Goal: Task Accomplishment & Management: Manage account settings

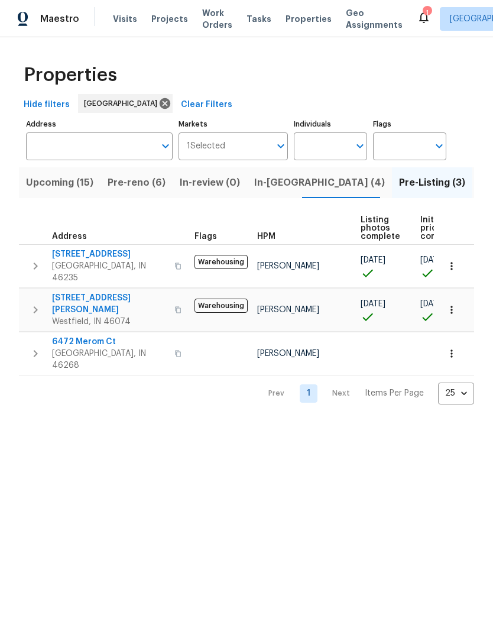
click at [141, 185] on span "Pre-reno (6)" at bounding box center [137, 182] width 58 height 17
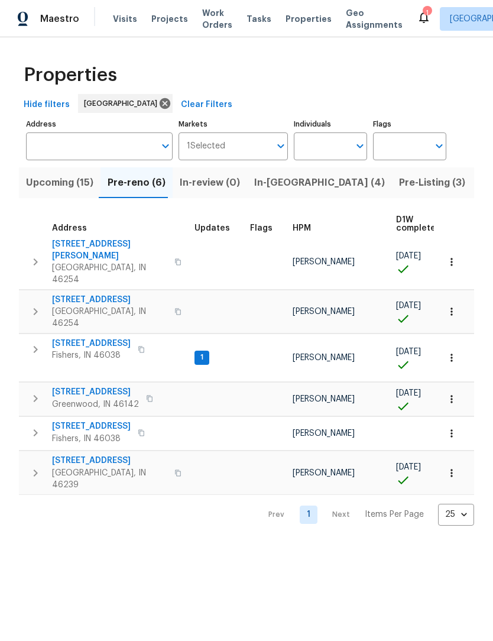
scroll to position [6, 0]
click at [120, 337] on span "[STREET_ADDRESS]" at bounding box center [91, 343] width 79 height 12
click at [123, 349] on span "Fishers, IN 46038" at bounding box center [91, 355] width 79 height 12
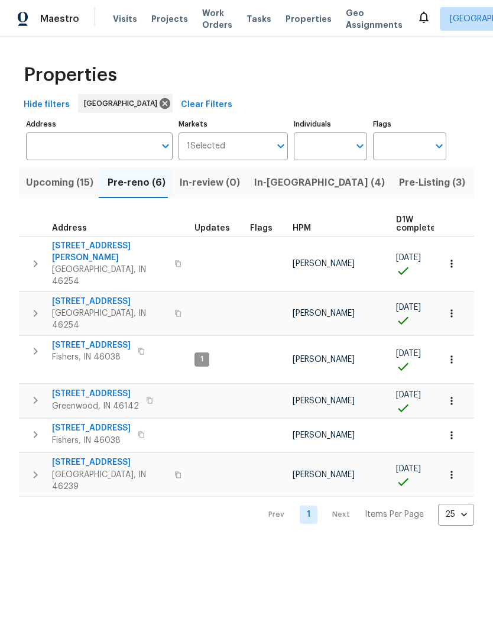
scroll to position [0, 0]
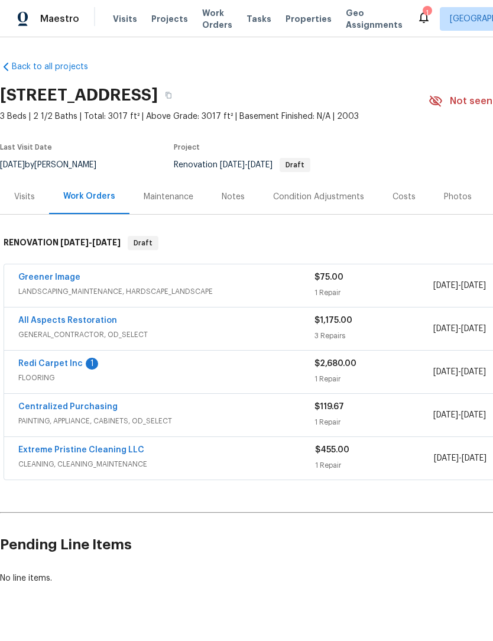
click at [71, 366] on link "Redi Carpet Inc" at bounding box center [50, 363] width 64 height 8
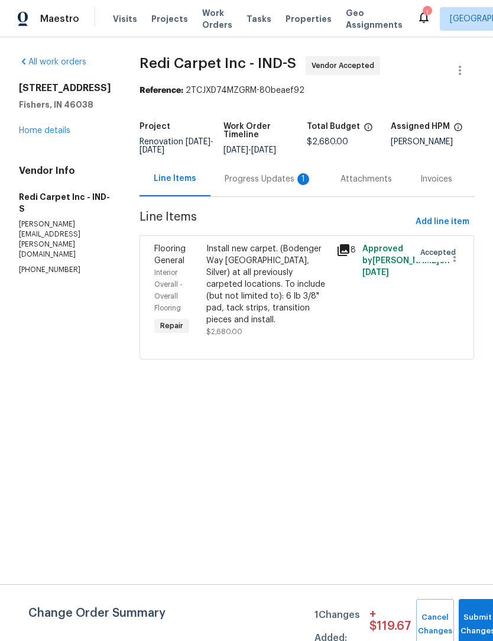
click at [291, 185] on div "Progress Updates 1" at bounding box center [268, 179] width 87 height 12
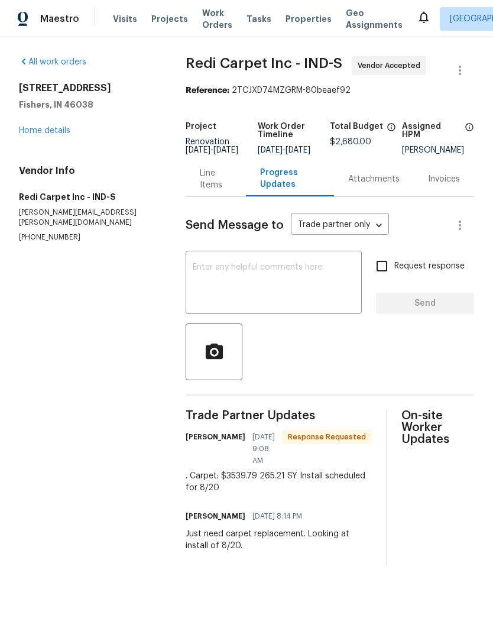
click at [210, 196] on div "Line Items" at bounding box center [216, 178] width 60 height 35
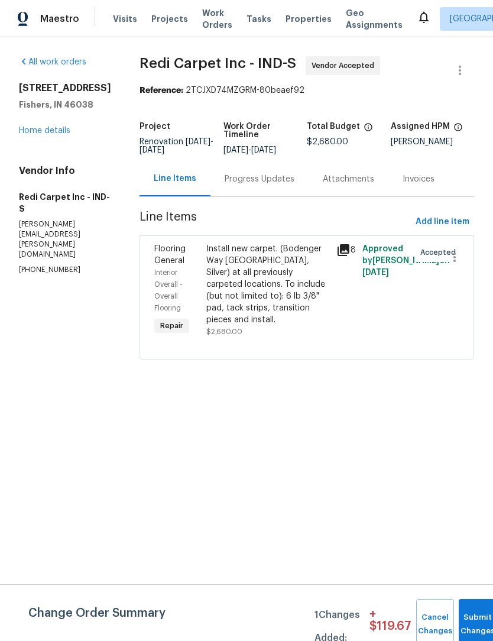
click at [281, 296] on div "Install new carpet. (Bodenger Way 945 Winter Ash, Silver) at all previously car…" at bounding box center [267, 284] width 123 height 83
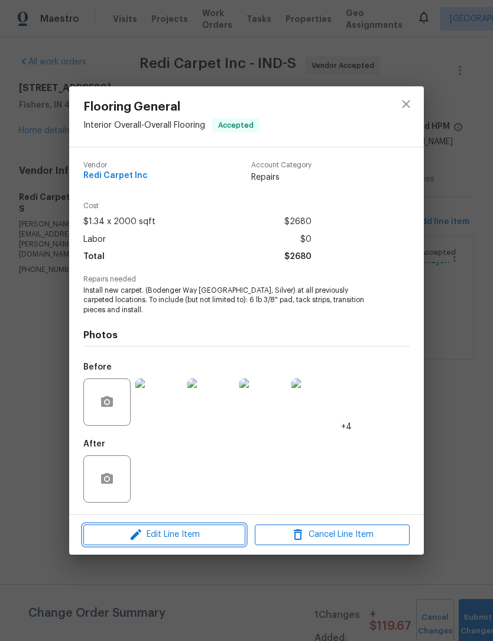
click at [200, 531] on span "Edit Line Item" at bounding box center [164, 534] width 155 height 15
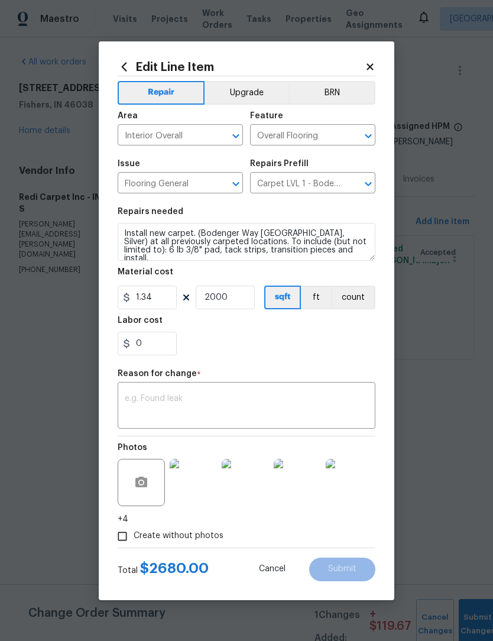
click at [201, 404] on textarea at bounding box center [246, 406] width 243 height 25
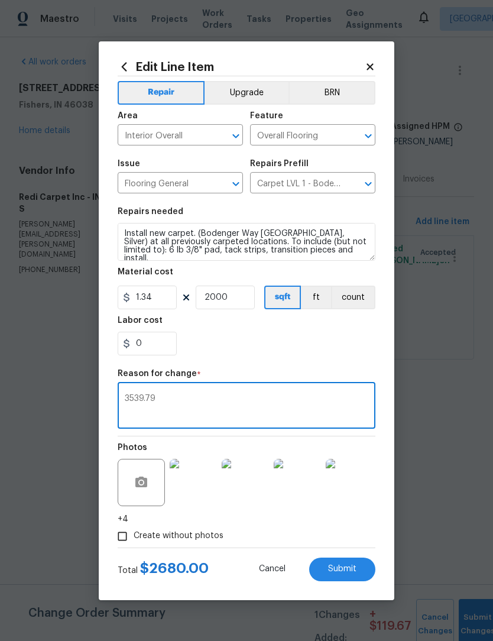
type textarea "3539.79"
click at [236, 300] on input "2000" at bounding box center [225, 297] width 59 height 24
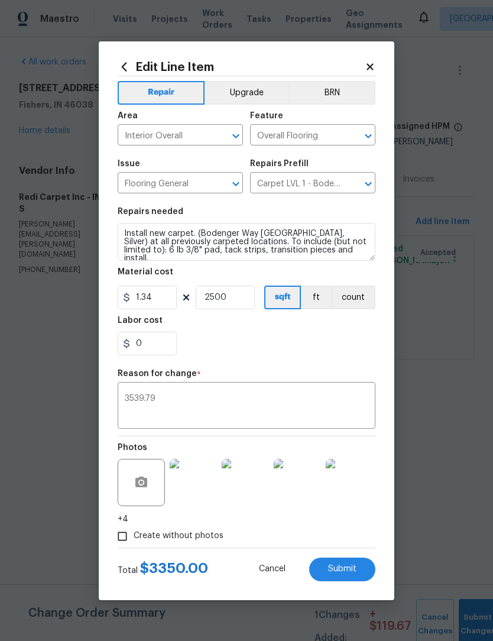
click at [288, 354] on div "0" at bounding box center [247, 343] width 258 height 24
click at [235, 298] on input "2500" at bounding box center [225, 297] width 59 height 24
click at [307, 344] on div "0" at bounding box center [247, 343] width 258 height 24
click at [233, 301] on input "2545" at bounding box center [225, 297] width 59 height 24
click at [305, 360] on section "Repairs needed Install new carpet. (Bodenger Way 945 Winter Ash, Silver) at all…" at bounding box center [247, 281] width 258 height 162
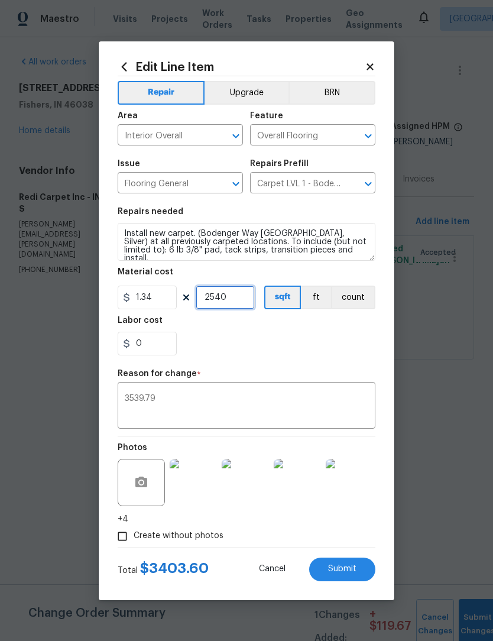
click at [240, 294] on input "2540" at bounding box center [225, 297] width 59 height 24
click at [294, 356] on section "Repairs needed Install new carpet. (Bodenger Way 945 Winter Ash, Silver) at all…" at bounding box center [247, 281] width 258 height 162
click at [245, 303] on input "2525" at bounding box center [225, 297] width 59 height 24
click at [308, 343] on div "0" at bounding box center [247, 343] width 258 height 24
click at [236, 307] on input "2540" at bounding box center [225, 297] width 59 height 24
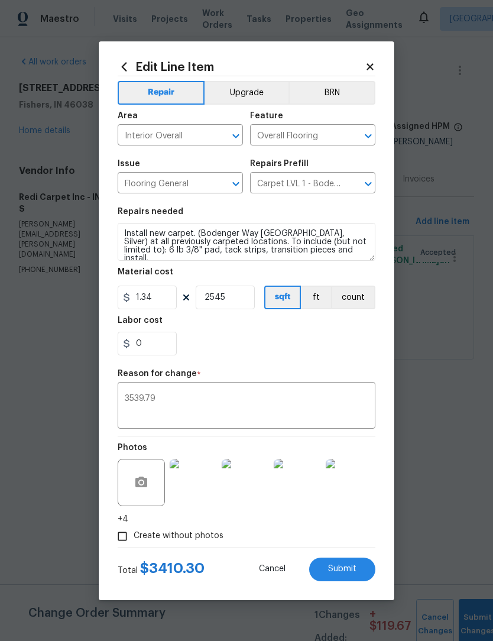
click at [307, 349] on div "0" at bounding box center [247, 343] width 258 height 24
click at [245, 301] on input "2545" at bounding box center [225, 297] width 59 height 24
click at [309, 351] on div "0" at bounding box center [247, 343] width 258 height 24
click at [242, 301] on input "2550" at bounding box center [225, 297] width 59 height 24
click at [304, 364] on div "Repair Upgrade BRN Area Interior Overall ​ Feature Overall Flooring ​ Issue Flo…" at bounding box center [247, 311] width 258 height 471
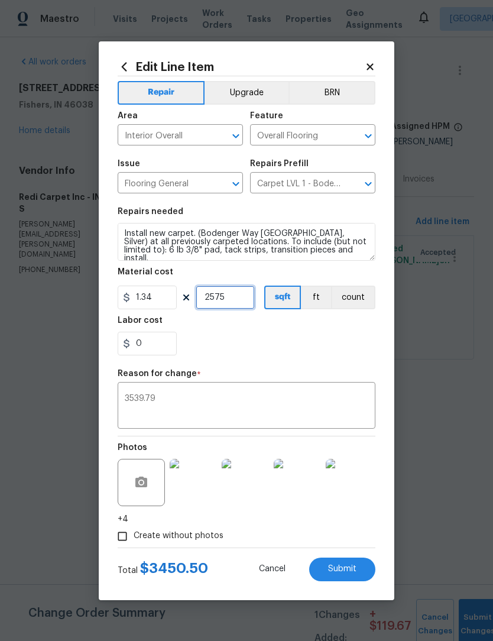
click at [245, 299] on input "2575" at bounding box center [225, 297] width 59 height 24
click at [333, 349] on div "0" at bounding box center [247, 343] width 258 height 24
click at [240, 305] on input "2590" at bounding box center [225, 297] width 59 height 24
click at [307, 355] on div "0" at bounding box center [247, 343] width 258 height 24
click at [240, 306] on input "2630" at bounding box center [225, 297] width 59 height 24
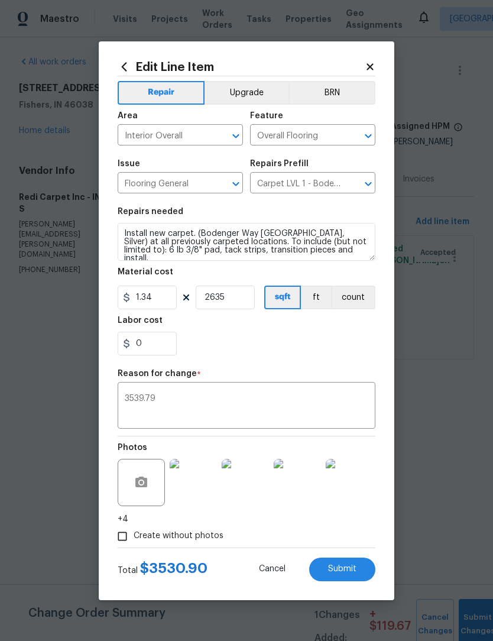
click at [291, 353] on div "0" at bounding box center [247, 343] width 258 height 24
click at [233, 304] on input "2635" at bounding box center [225, 297] width 59 height 24
click at [314, 355] on div "0" at bounding box center [247, 343] width 258 height 24
click at [246, 303] on input "2637" at bounding box center [225, 297] width 59 height 24
type input "2639"
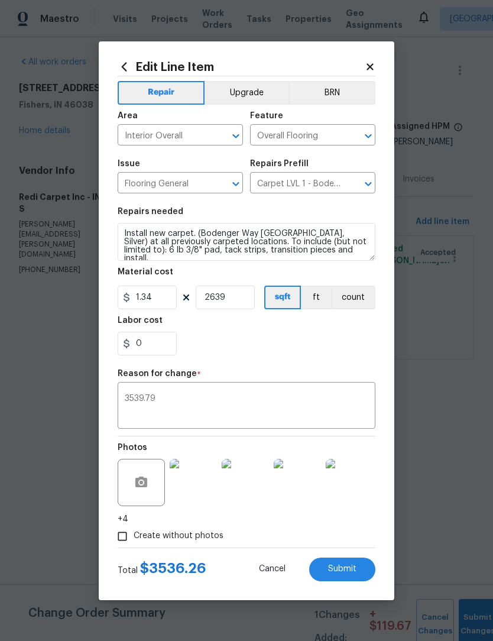
click at [305, 343] on div "0" at bounding box center [247, 343] width 258 height 24
click at [249, 293] on input "2639" at bounding box center [225, 297] width 59 height 24
type input "1.34"
click at [248, 297] on input "2639" at bounding box center [225, 297] width 59 height 24
click at [320, 355] on div "0" at bounding box center [247, 343] width 258 height 24
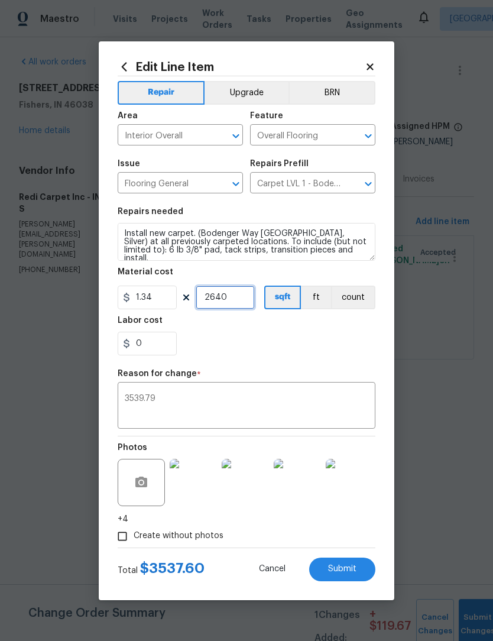
click at [243, 300] on input "2640" at bounding box center [225, 297] width 59 height 24
type input "2641"
click at [298, 354] on div "0" at bounding box center [247, 343] width 258 height 24
click at [151, 348] on input "0" at bounding box center [147, 343] width 59 height 24
click at [277, 355] on div "85" at bounding box center [247, 343] width 258 height 24
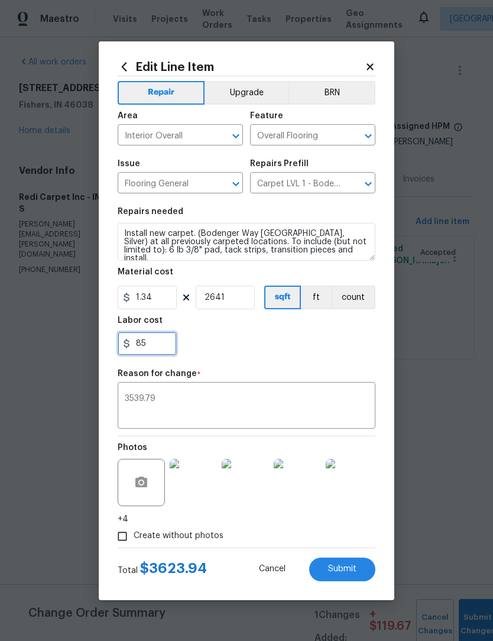
click at [155, 343] on input "85" at bounding box center [147, 343] width 59 height 24
type input "8"
click at [301, 357] on section "Repairs needed Install new carpet. (Bodenger Way 945 Winter Ash, Silver) at all…" at bounding box center [247, 281] width 258 height 162
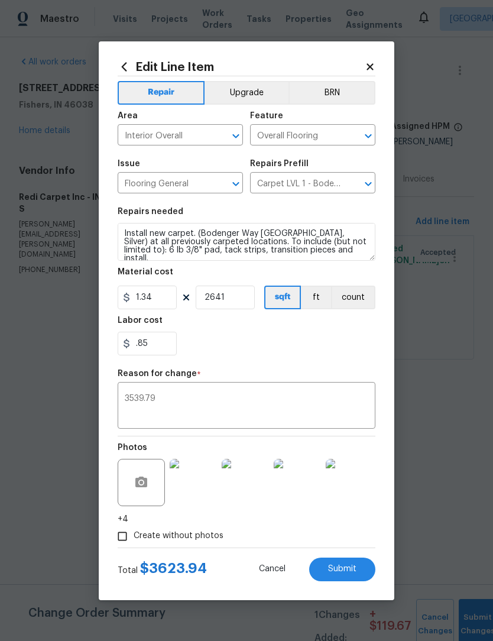
type input "0.85"
click at [227, 412] on textarea "3539.79" at bounding box center [246, 406] width 243 height 25
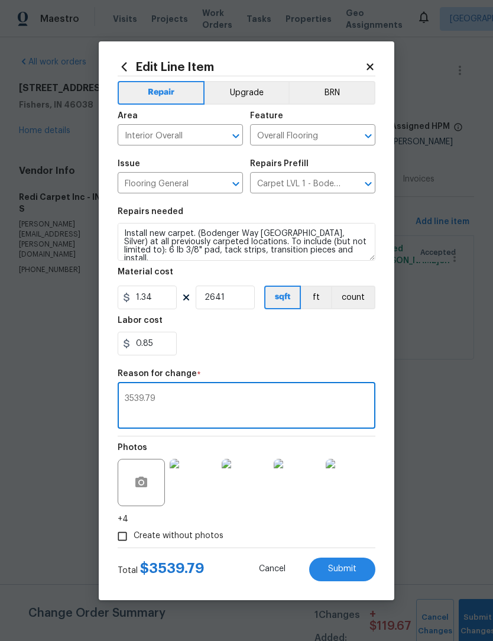
click at [228, 406] on textarea "3539.79" at bounding box center [246, 406] width 243 height 25
click at [227, 405] on textarea "3539.79" at bounding box center [246, 406] width 243 height 25
click at [230, 404] on textarea "3539.79" at bounding box center [246, 406] width 243 height 25
type textarea "3"
type textarea "."
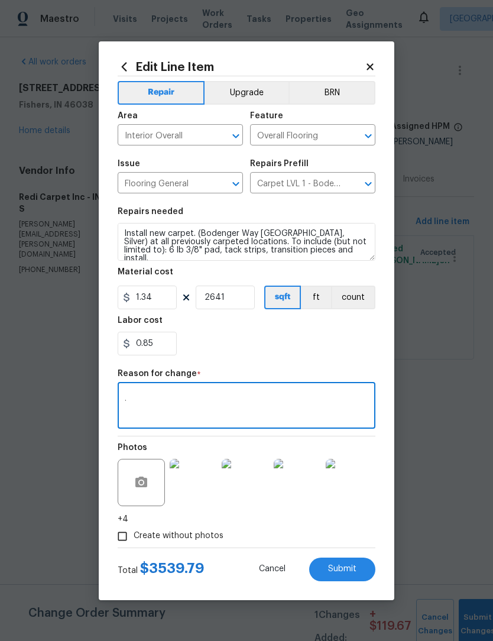
click at [291, 342] on div "0.85" at bounding box center [247, 343] width 258 height 24
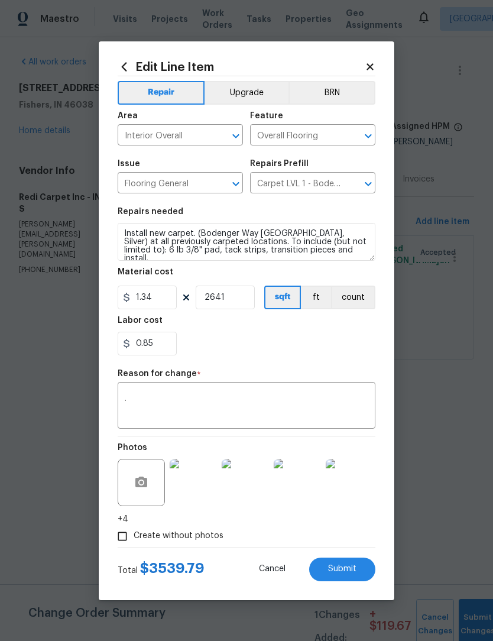
click at [353, 570] on span "Submit" at bounding box center [342, 568] width 28 height 9
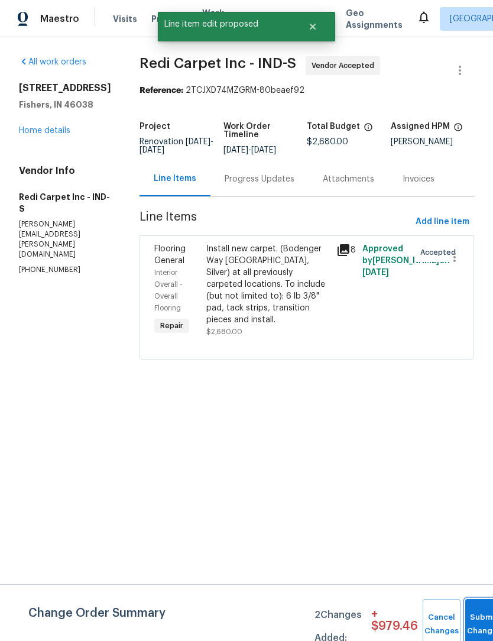
click at [479, 618] on button "Submit Changes" at bounding box center [484, 624] width 38 height 51
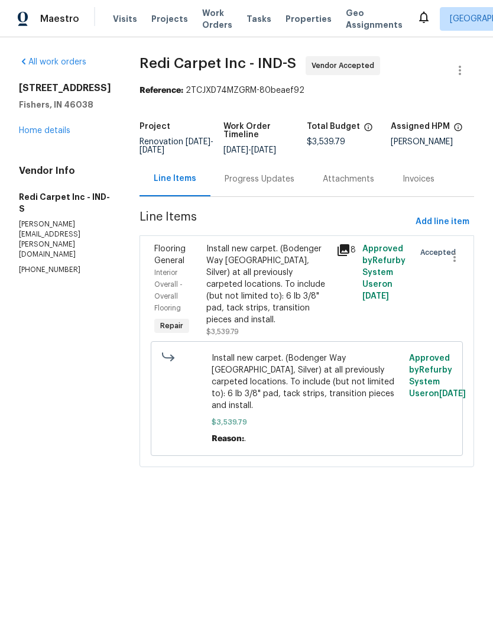
click at [59, 135] on link "Home details" at bounding box center [44, 130] width 51 height 8
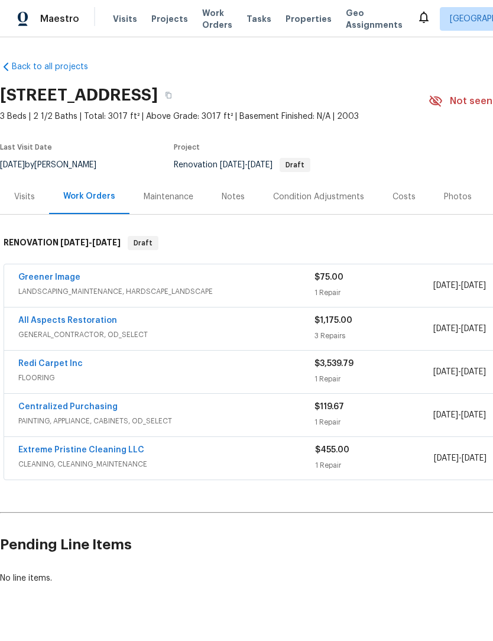
click at [409, 192] on div "Costs" at bounding box center [403, 197] width 23 height 12
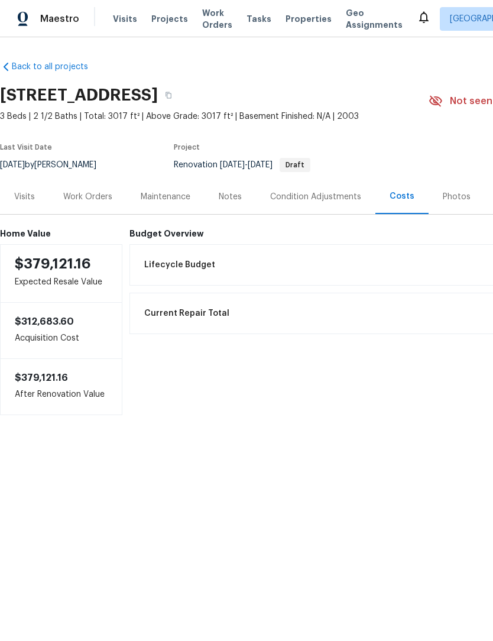
click at [91, 213] on div "Work Orders" at bounding box center [87, 196] width 77 height 35
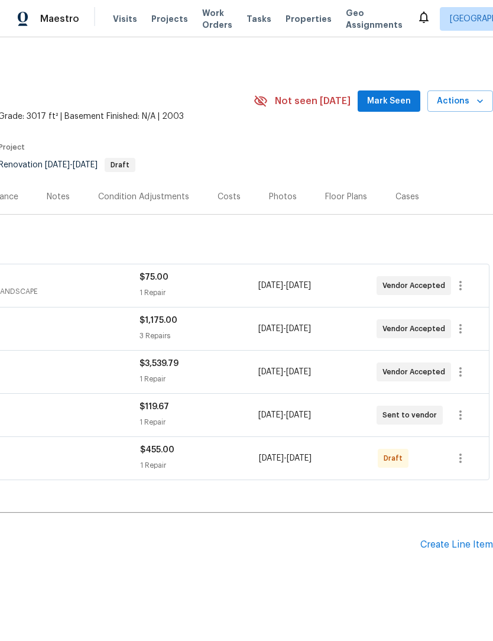
scroll to position [0, 175]
click at [466, 464] on icon "button" at bounding box center [460, 458] width 14 height 14
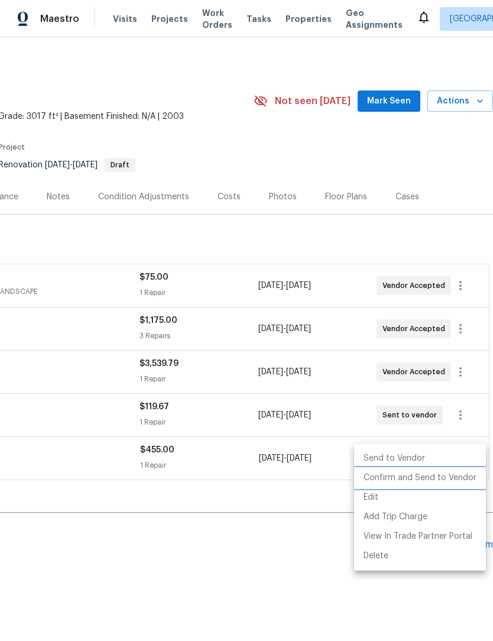
click at [453, 479] on li "Confirm and Send to Vendor" at bounding box center [420, 477] width 132 height 19
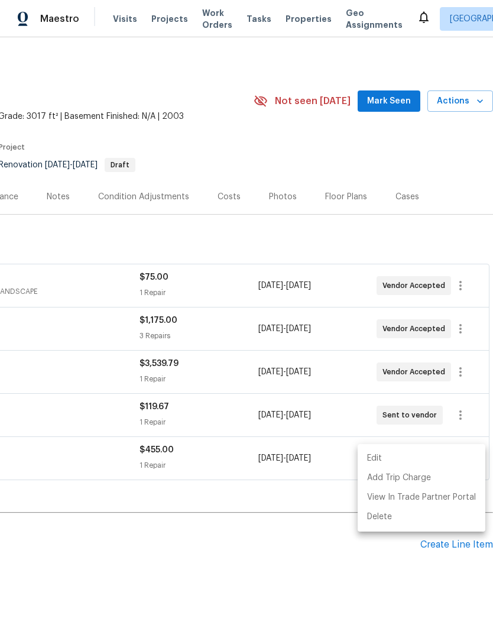
click at [350, 602] on div at bounding box center [246, 320] width 493 height 641
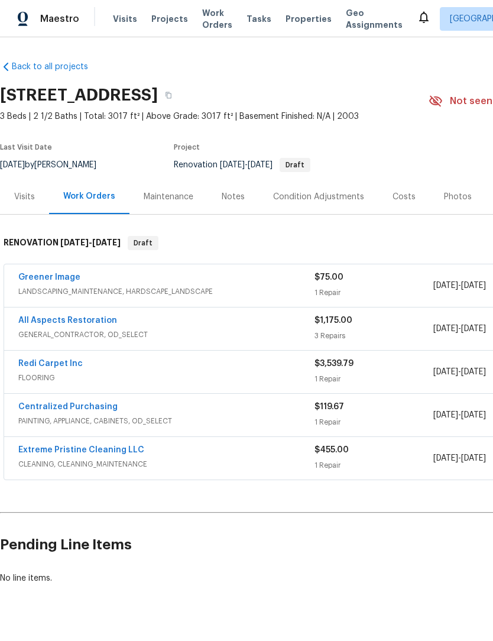
scroll to position [0, 0]
click at [100, 449] on link "Extreme Pristine Cleaning LLC" at bounding box center [81, 450] width 126 height 8
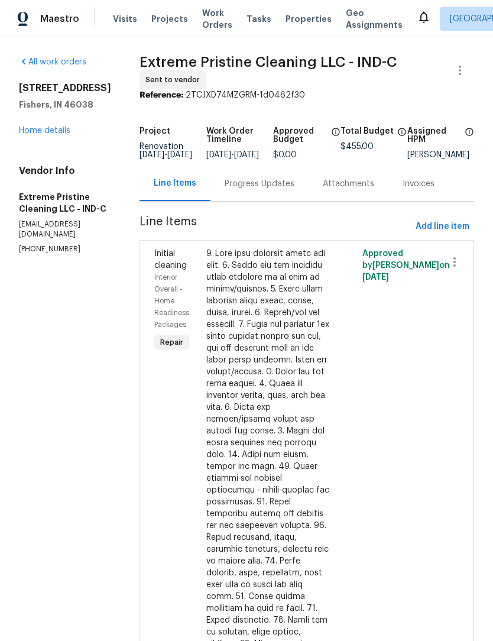
click at [258, 190] on div "Progress Updates" at bounding box center [260, 184] width 70 height 12
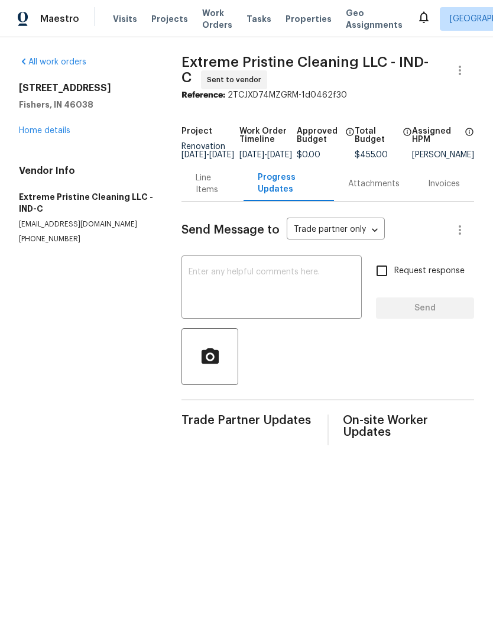
click at [252, 288] on textarea at bounding box center [271, 288] width 166 height 41
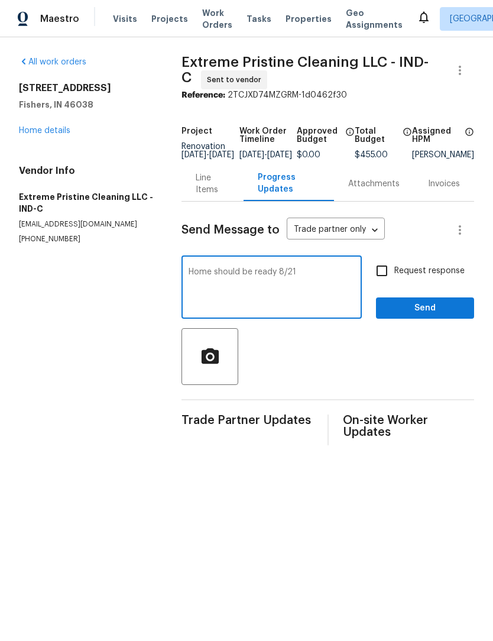
click at [369, 369] on div at bounding box center [327, 356] width 292 height 57
click at [315, 279] on textarea "Home should be ready 8/21" at bounding box center [271, 288] width 166 height 41
type textarea "Home should be ready 8/21. Will confirm."
click at [440, 316] on span "Send" at bounding box center [424, 308] width 79 height 15
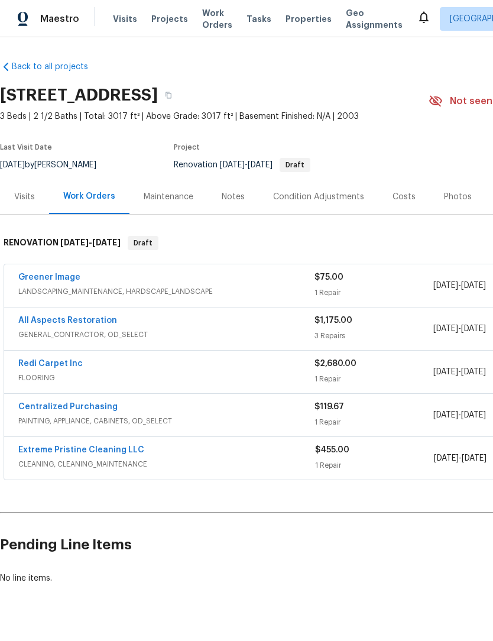
click at [222, 196] on div "Notes" at bounding box center [233, 197] width 23 height 12
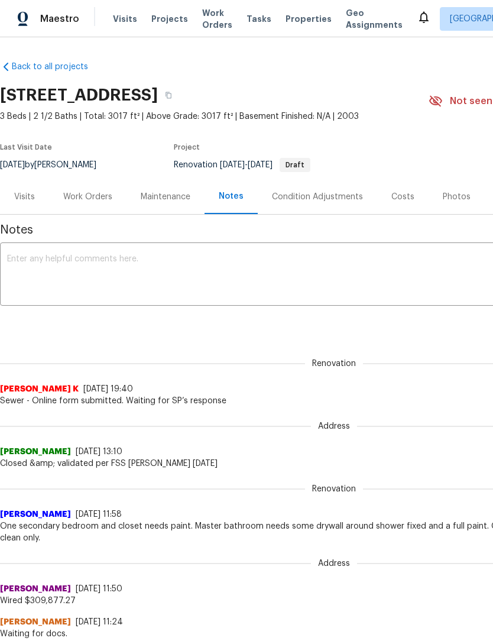
click at [106, 195] on div "Work Orders" at bounding box center [87, 197] width 49 height 12
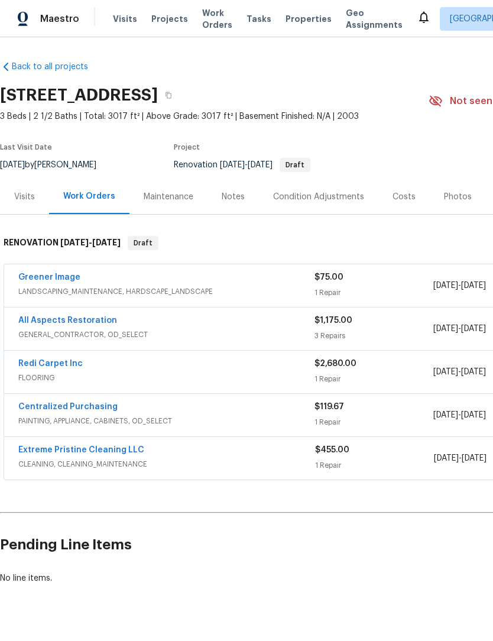
click at [69, 366] on link "Redi Carpet Inc" at bounding box center [50, 363] width 64 height 8
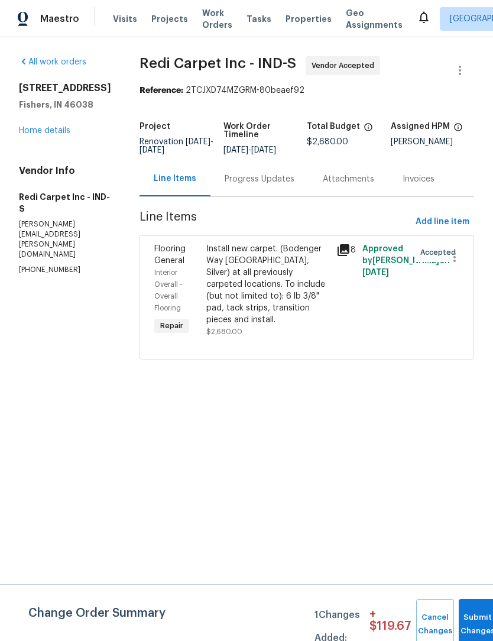
click at [267, 194] on div "Progress Updates" at bounding box center [259, 178] width 98 height 35
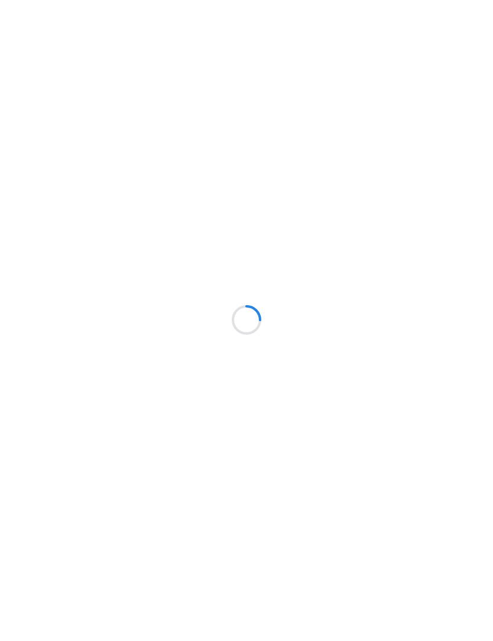
scroll to position [1, 0]
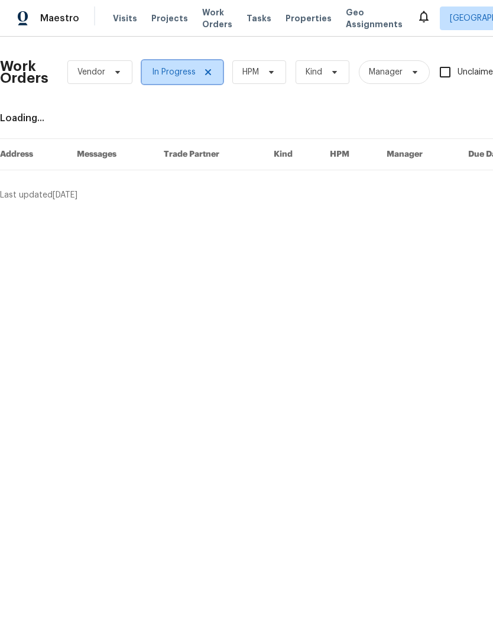
click at [208, 72] on icon at bounding box center [207, 72] width 9 height 9
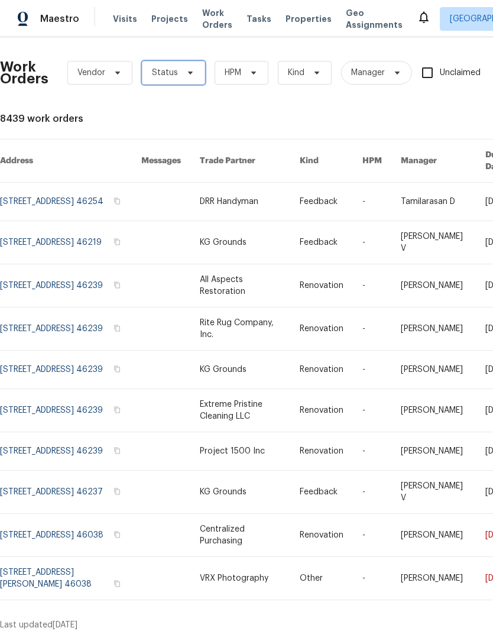
click at [177, 77] on span "Status" at bounding box center [173, 73] width 63 height 24
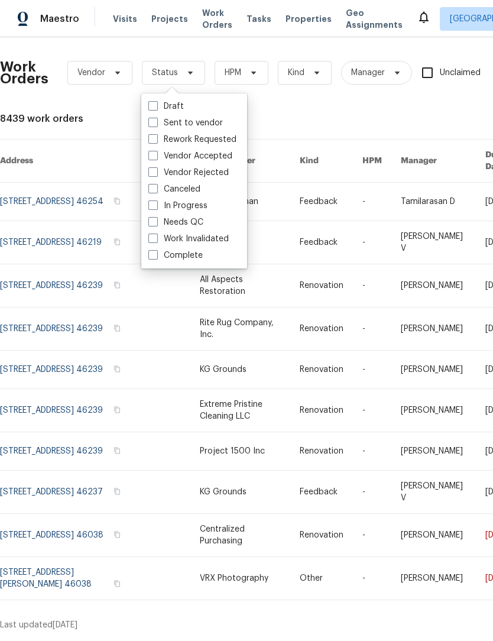
click at [175, 105] on label "Draft" at bounding box center [165, 106] width 35 height 12
click at [156, 105] on input "Draft" at bounding box center [152, 104] width 8 height 8
checkbox input "true"
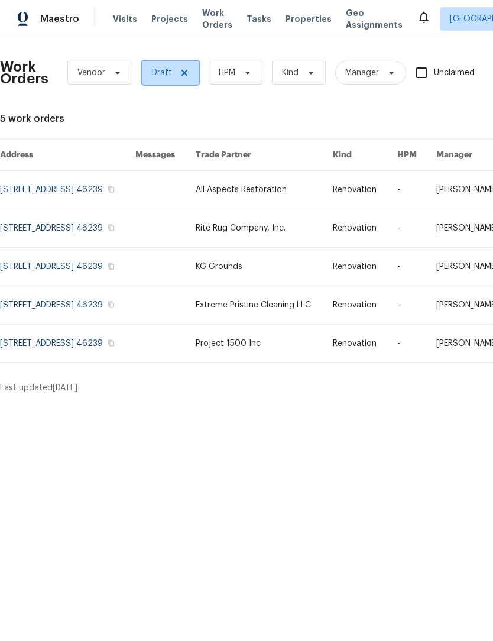
click at [186, 70] on icon at bounding box center [184, 72] width 9 height 9
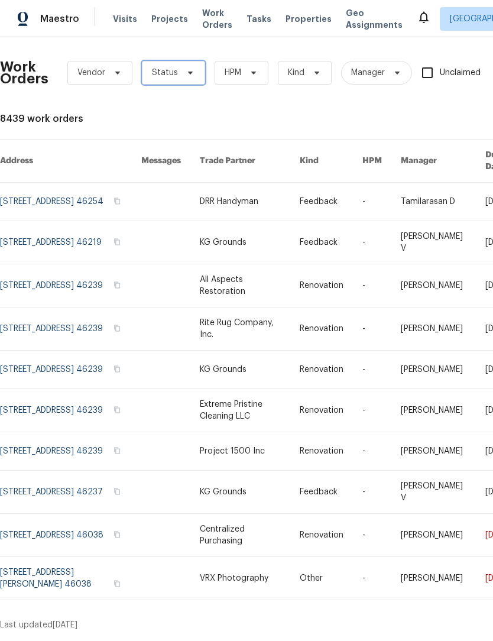
click at [173, 71] on span "Status" at bounding box center [165, 73] width 26 height 12
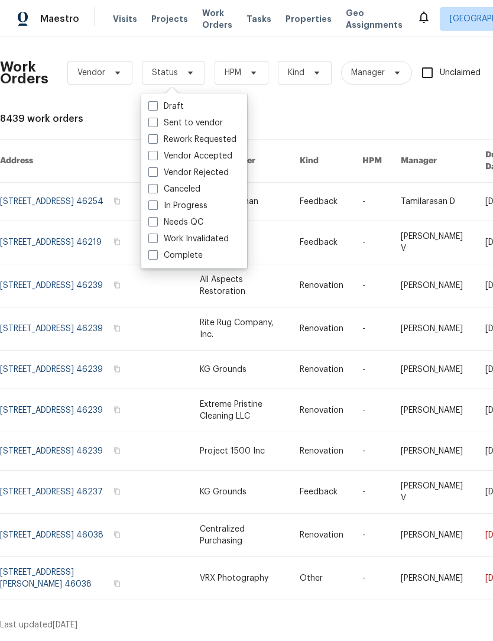
click at [189, 123] on label "Sent to vendor" at bounding box center [185, 123] width 74 height 12
click at [156, 123] on input "Sent to vendor" at bounding box center [152, 121] width 8 height 8
checkbox input "true"
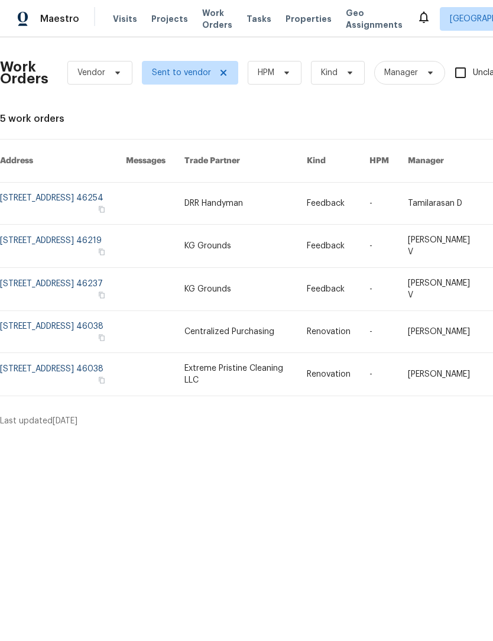
click at [89, 197] on link at bounding box center [63, 203] width 126 height 41
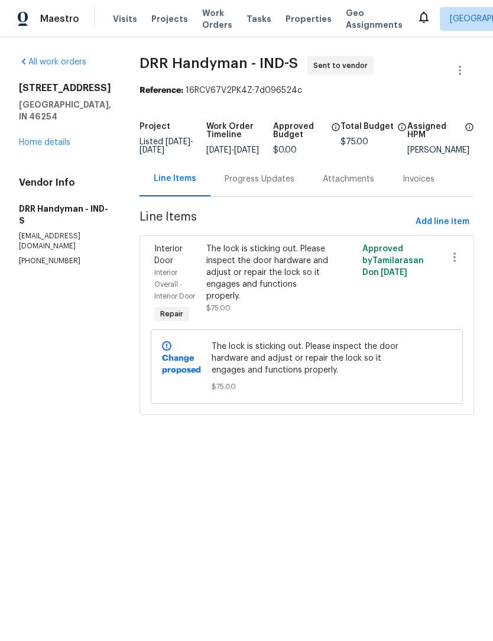
click at [69, 147] on link "Home details" at bounding box center [44, 142] width 51 height 8
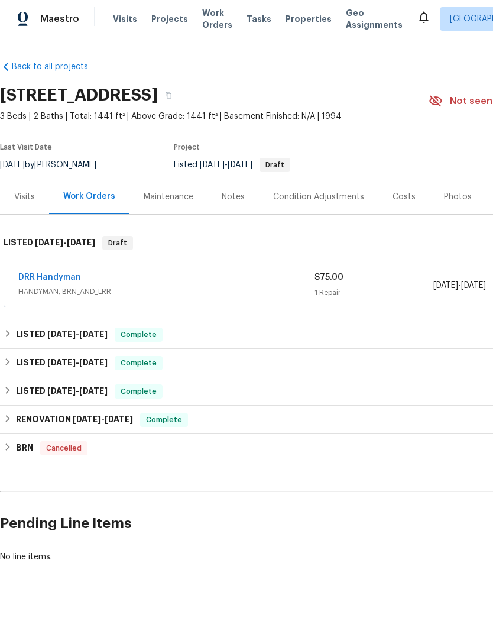
click at [209, 24] on span "Work Orders" at bounding box center [217, 19] width 30 height 24
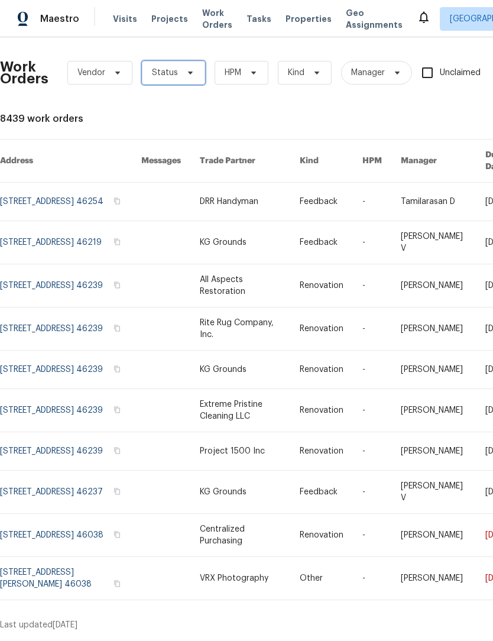
click at [171, 67] on span "Status" at bounding box center [165, 73] width 26 height 12
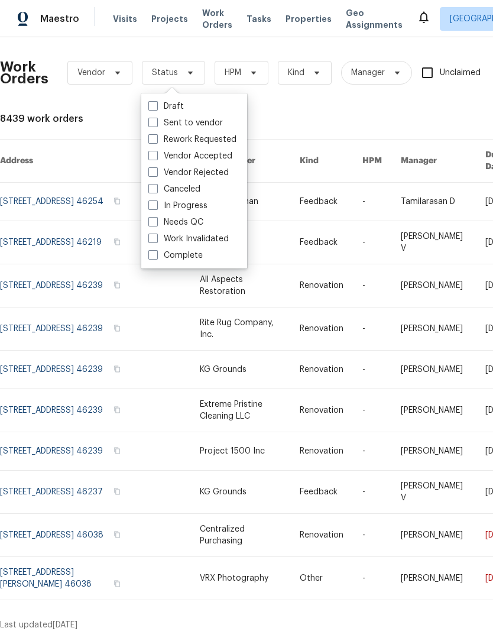
click at [191, 123] on label "Sent to vendor" at bounding box center [185, 123] width 74 height 12
click at [156, 123] on input "Sent to vendor" at bounding box center [152, 121] width 8 height 8
checkbox input "true"
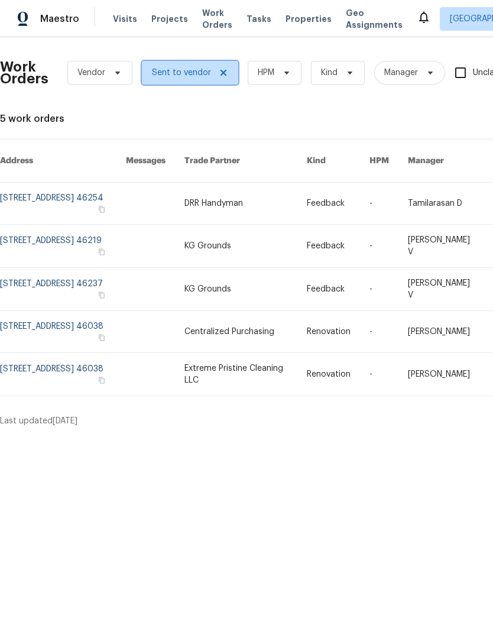
click at [219, 76] on icon at bounding box center [223, 72] width 9 height 9
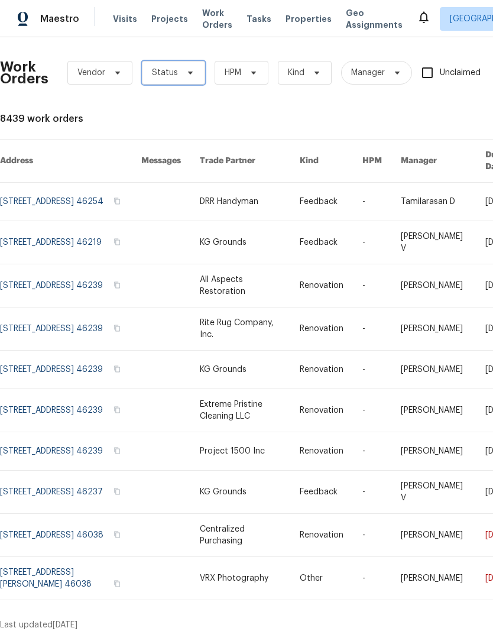
click at [182, 71] on span at bounding box center [188, 72] width 13 height 9
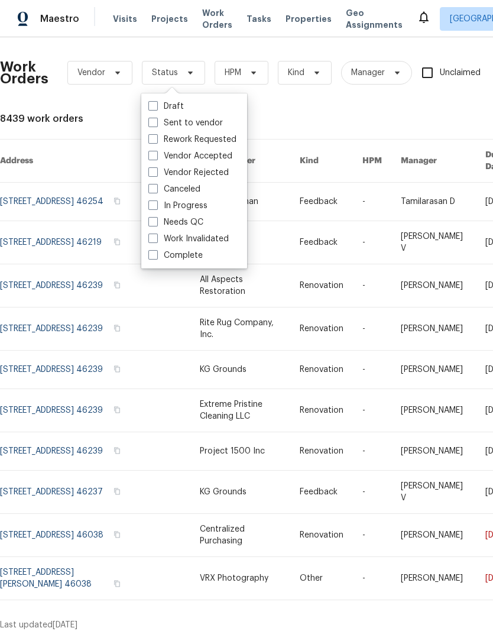
click at [204, 154] on label "Vendor Accepted" at bounding box center [190, 156] width 84 height 12
click at [156, 154] on input "Vendor Accepted" at bounding box center [152, 154] width 8 height 8
checkbox input "true"
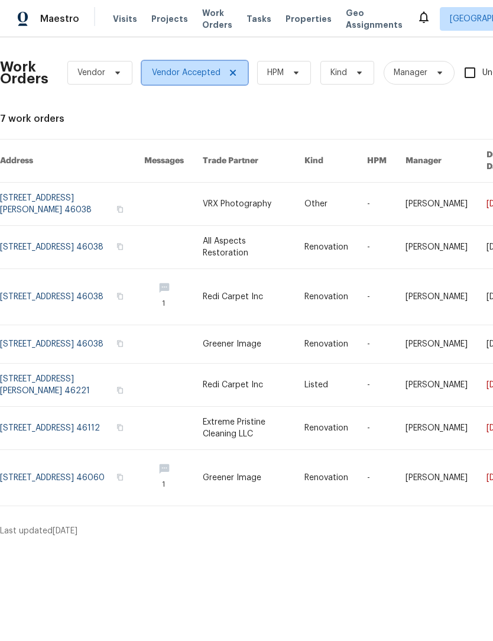
click at [229, 72] on icon at bounding box center [232, 72] width 9 height 9
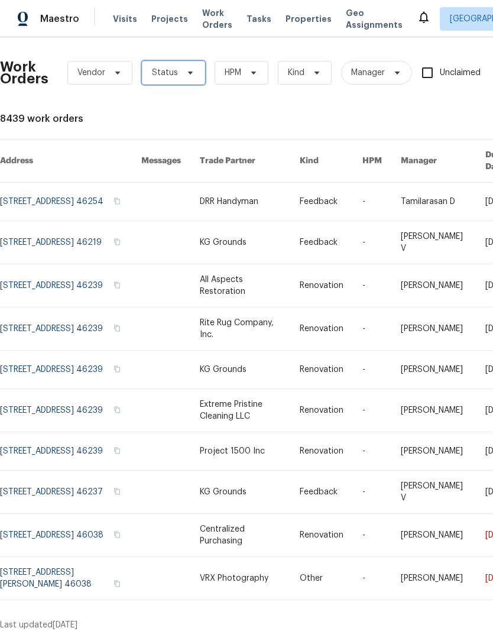
click at [167, 74] on span "Status" at bounding box center [165, 73] width 26 height 12
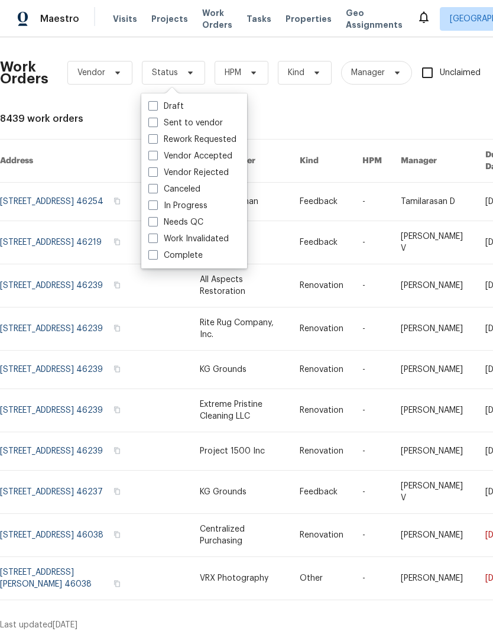
click at [190, 204] on label "In Progress" at bounding box center [177, 206] width 59 height 12
click at [156, 204] on input "In Progress" at bounding box center [152, 204] width 8 height 8
checkbox input "true"
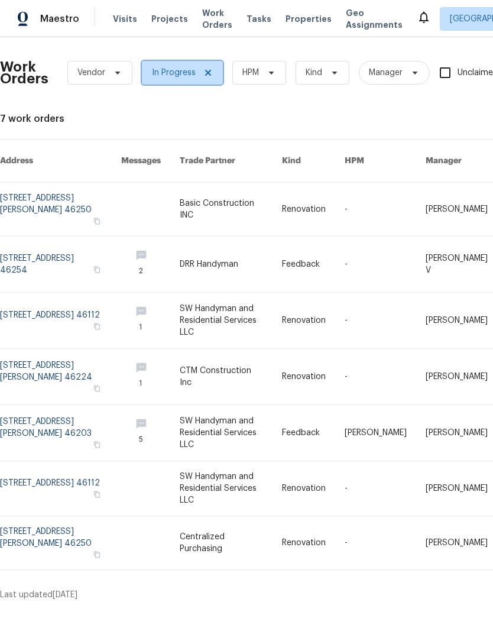
click at [210, 74] on icon at bounding box center [207, 72] width 9 height 9
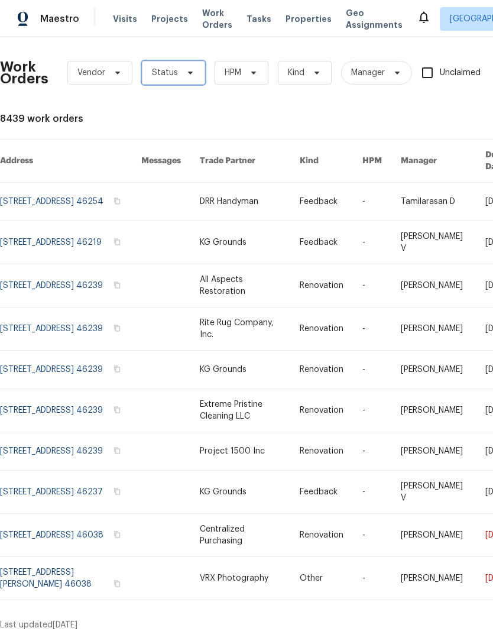
click at [170, 76] on span "Status" at bounding box center [165, 73] width 26 height 12
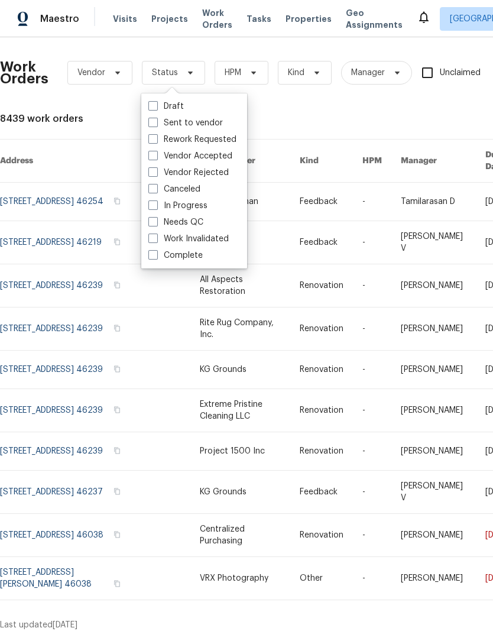
click at [186, 224] on label "Needs QC" at bounding box center [175, 222] width 55 height 12
click at [156, 224] on input "Needs QC" at bounding box center [152, 220] width 8 height 8
checkbox input "true"
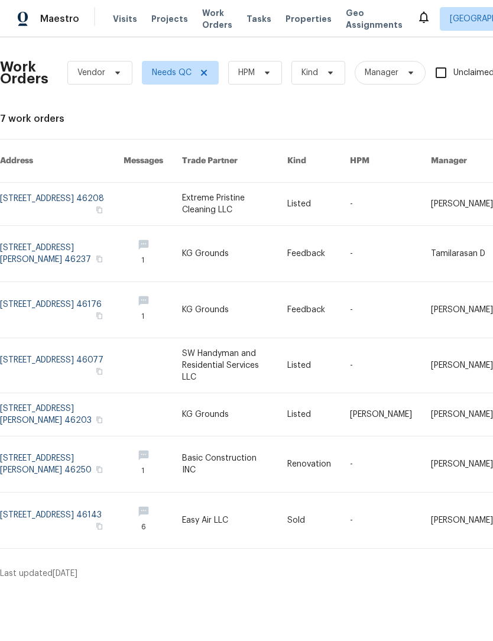
click at [259, 357] on link at bounding box center [235, 365] width 106 height 54
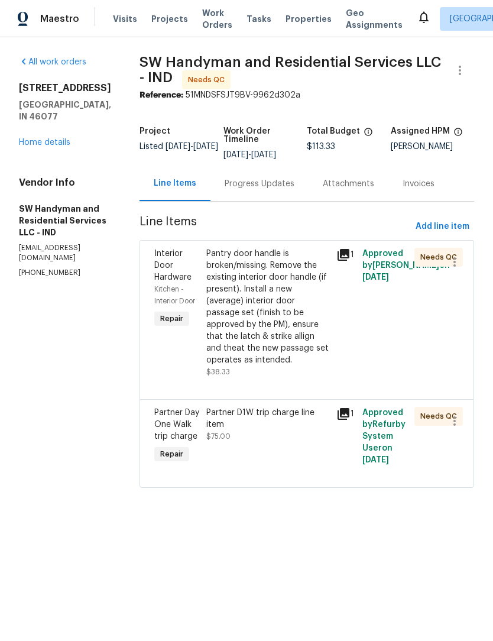
click at [259, 308] on div "Pantry door handle is broken/missing. Remove the existing interior door handle …" at bounding box center [267, 307] width 123 height 118
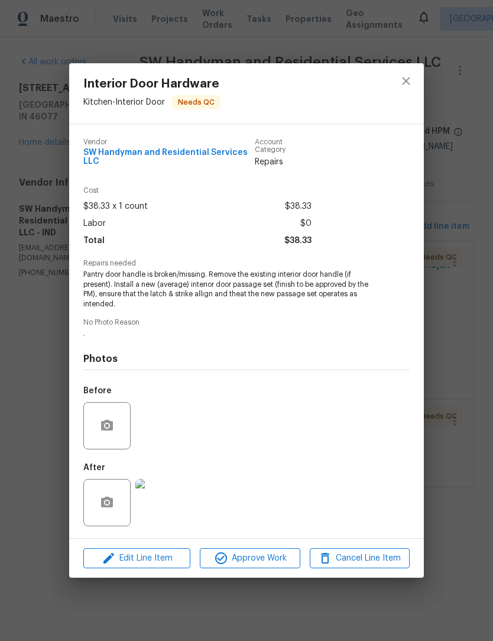
click at [154, 509] on img at bounding box center [158, 502] width 47 height 47
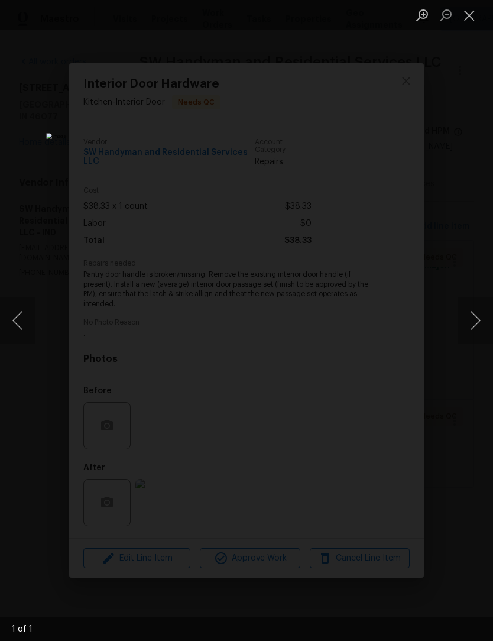
click at [475, 17] on button "Close lightbox" at bounding box center [469, 15] width 24 height 21
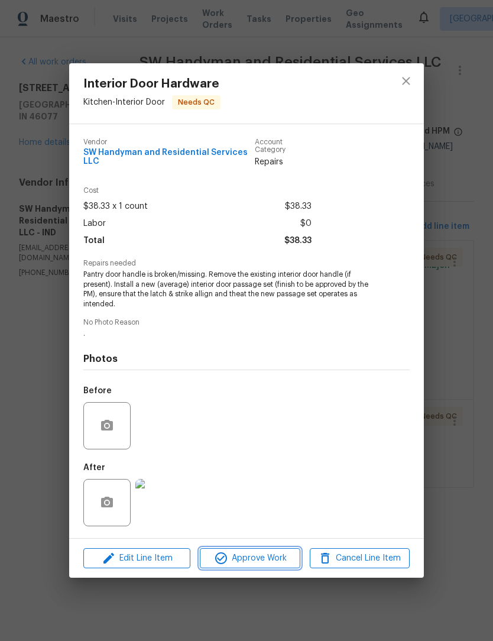
click at [263, 567] on button "Approve Work" at bounding box center [250, 558] width 100 height 21
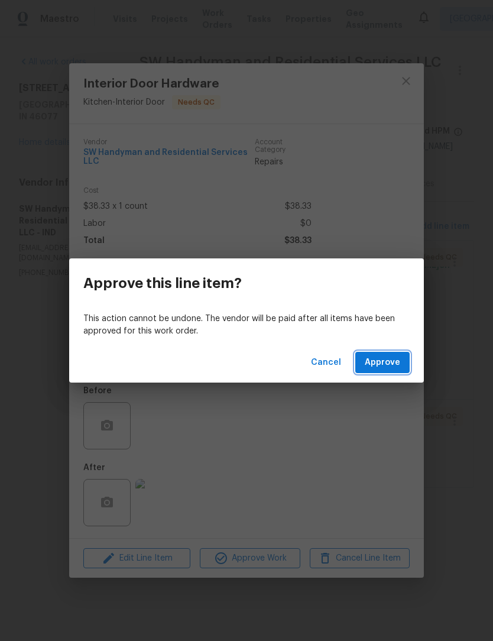
click at [383, 372] on button "Approve" at bounding box center [382, 363] width 54 height 22
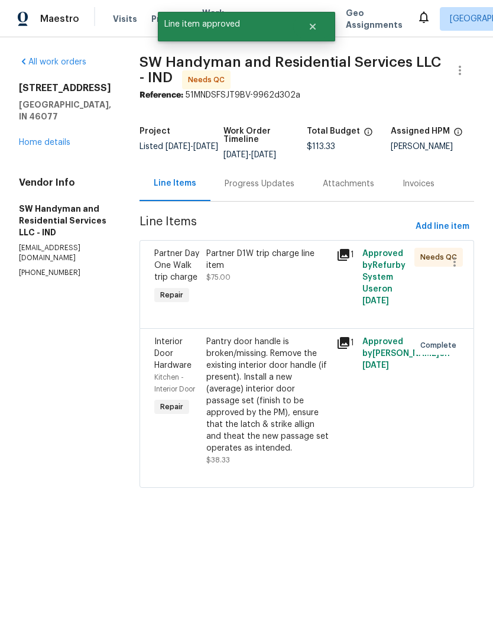
click at [266, 285] on div "Partner D1W trip charge line item $75.00" at bounding box center [268, 277] width 130 height 66
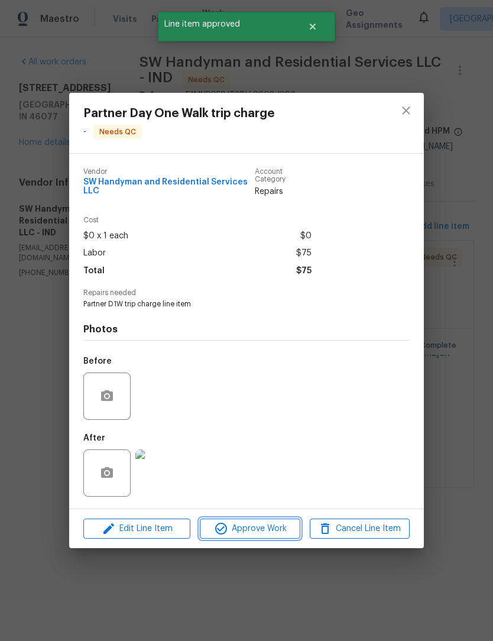
click at [253, 531] on span "Approve Work" at bounding box center [249, 528] width 93 height 15
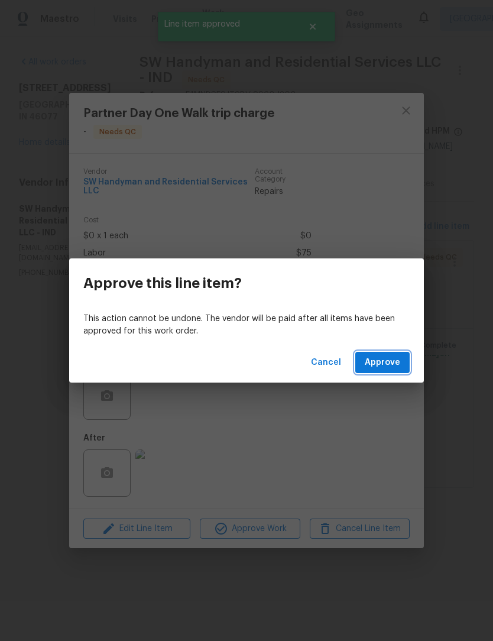
click at [395, 370] on button "Approve" at bounding box center [382, 363] width 54 height 22
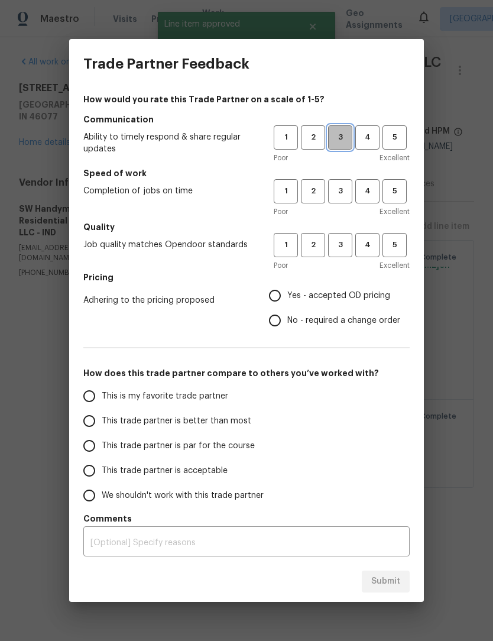
click at [341, 137] on span "3" at bounding box center [340, 138] width 22 height 14
click at [341, 190] on span "3" at bounding box center [340, 191] width 22 height 14
click at [341, 240] on span "3" at bounding box center [340, 245] width 22 height 14
click at [282, 294] on input "Yes - accepted OD pricing" at bounding box center [274, 295] width 25 height 25
radio input "true"
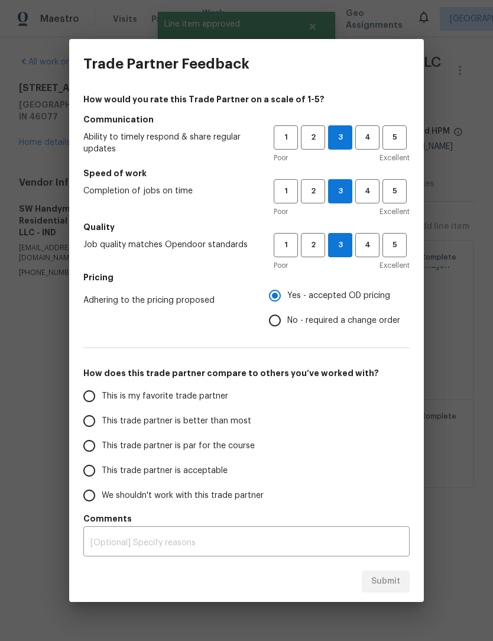
click at [121, 422] on span "This trade partner is better than most" at bounding box center [176, 421] width 149 height 12
click at [102, 422] on input "This trade partner is better than most" at bounding box center [89, 420] width 25 height 25
click at [395, 583] on span "Submit" at bounding box center [385, 581] width 29 height 15
radio input "true"
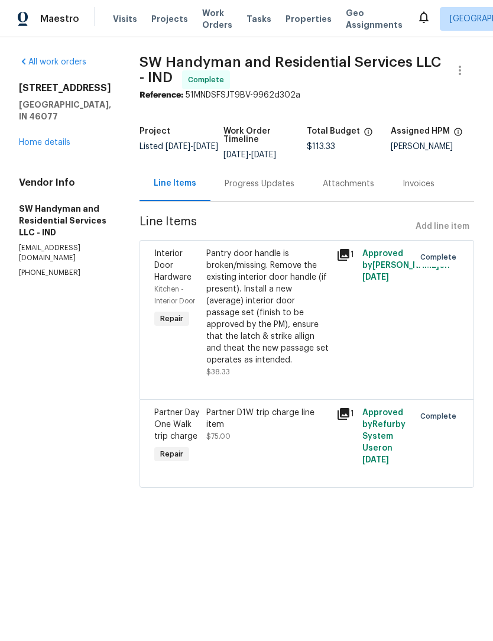
click at [210, 17] on span "Work Orders" at bounding box center [217, 19] width 30 height 24
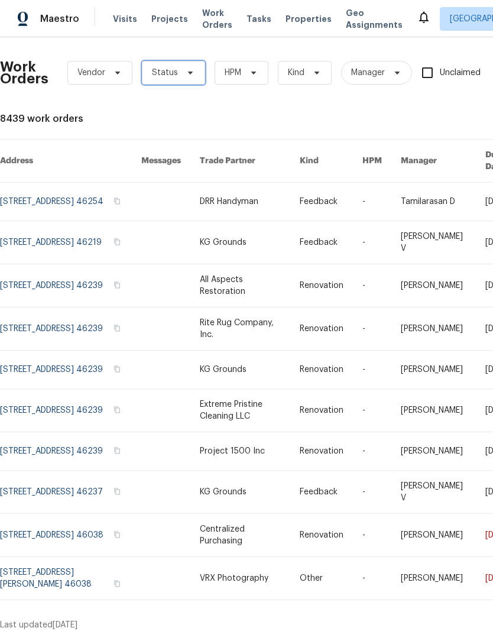
click at [174, 69] on span "Status" at bounding box center [165, 73] width 26 height 12
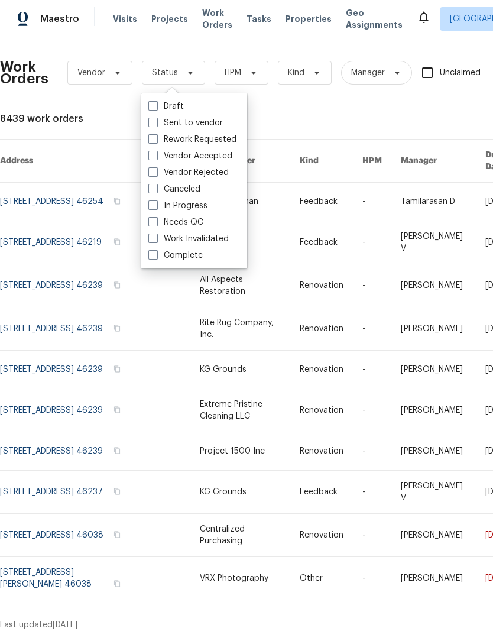
click at [186, 226] on label "Needs QC" at bounding box center [175, 222] width 55 height 12
click at [156, 224] on input "Needs QC" at bounding box center [152, 220] width 8 height 8
checkbox input "true"
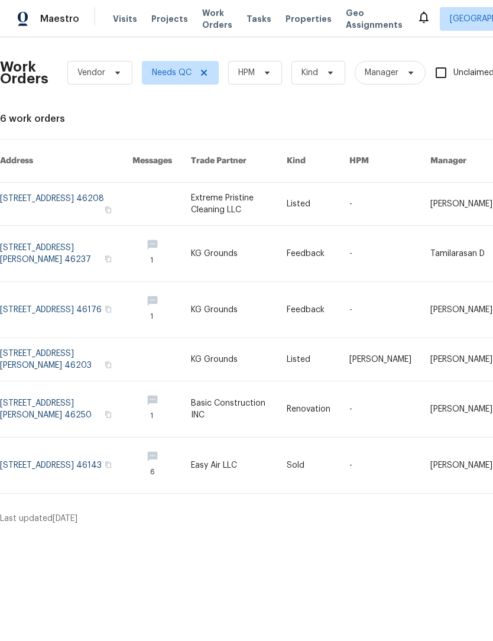
click at [86, 405] on link at bounding box center [66, 409] width 132 height 56
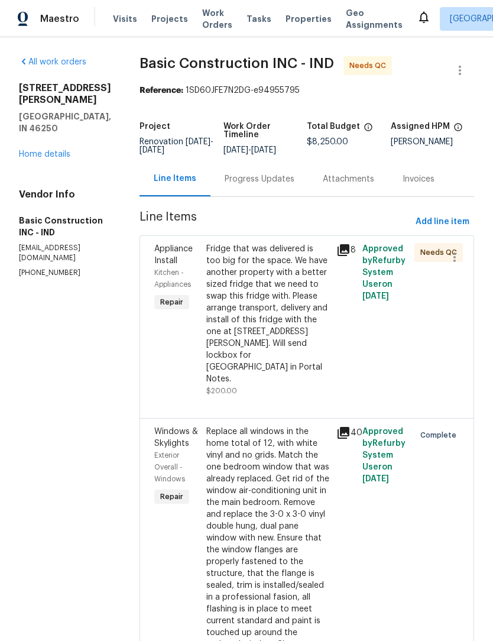
click at [243, 306] on div "Fridge that was delivered is too big for the space. We have another property wi…" at bounding box center [267, 314] width 123 height 142
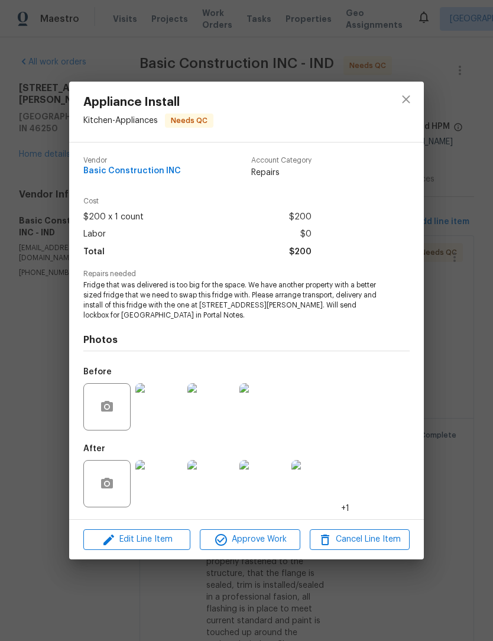
click at [165, 482] on img at bounding box center [158, 483] width 47 height 47
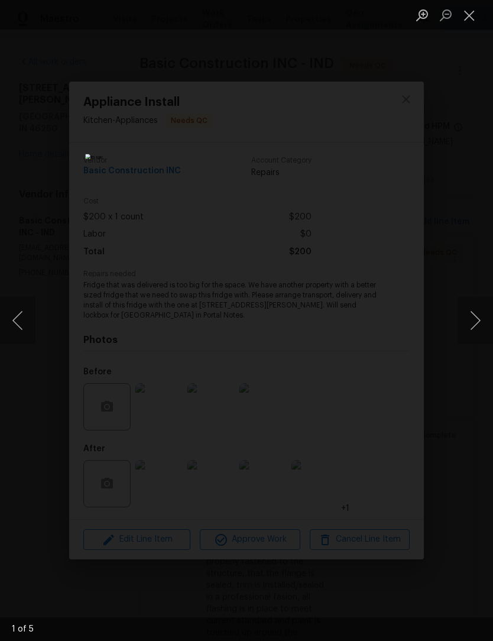
click at [479, 327] on button "Next image" at bounding box center [474, 320] width 35 height 47
click at [476, 333] on button "Next image" at bounding box center [474, 320] width 35 height 47
click at [25, 324] on button "Previous image" at bounding box center [17, 320] width 35 height 47
click at [474, 324] on button "Next image" at bounding box center [474, 320] width 35 height 47
click at [479, 329] on button "Next image" at bounding box center [474, 320] width 35 height 47
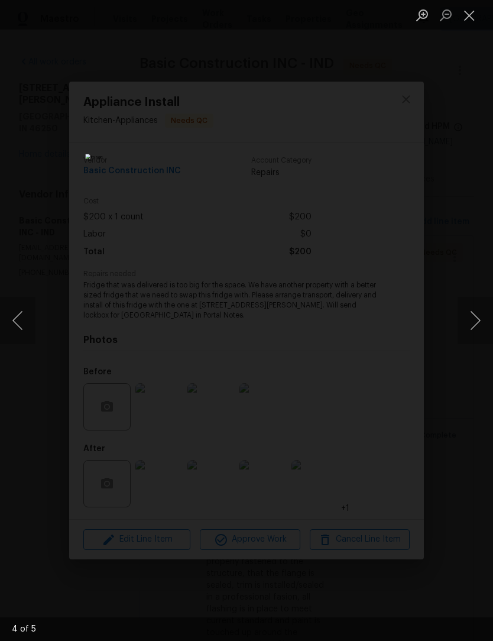
click at [477, 333] on button "Next image" at bounding box center [474, 320] width 35 height 47
click at [476, 331] on button "Next image" at bounding box center [474, 320] width 35 height 47
click at [469, 316] on button "Next image" at bounding box center [474, 320] width 35 height 47
click at [474, 325] on button "Next image" at bounding box center [474, 320] width 35 height 47
click at [476, 323] on button "Next image" at bounding box center [474, 320] width 35 height 47
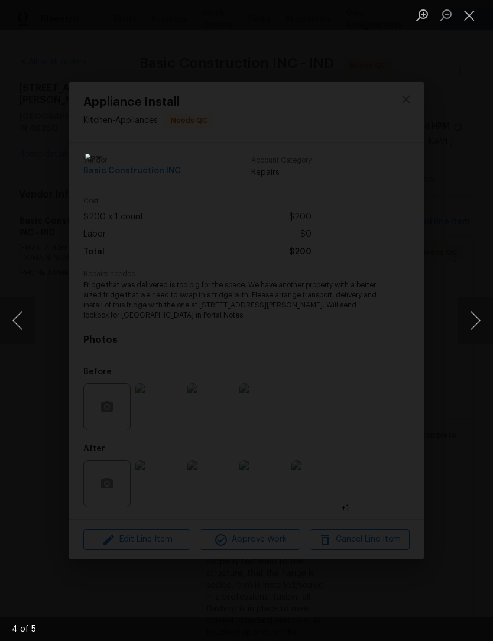
click at [474, 326] on button "Next image" at bounding box center [474, 320] width 35 height 47
click at [477, 329] on button "Next image" at bounding box center [474, 320] width 35 height 47
click at [476, 18] on button "Close lightbox" at bounding box center [469, 15] width 24 height 21
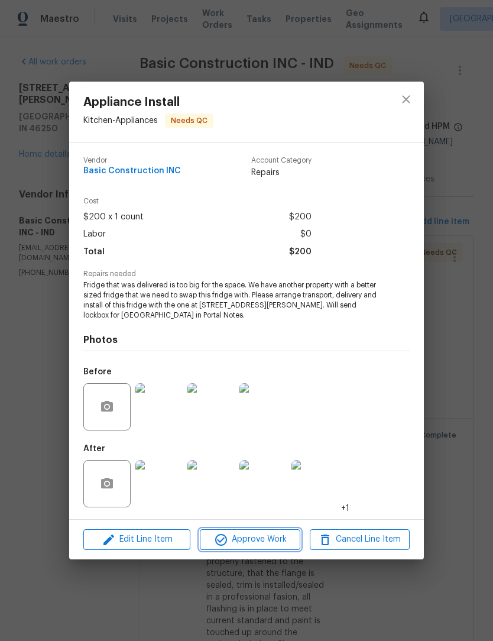
click at [263, 541] on span "Approve Work" at bounding box center [249, 539] width 93 height 15
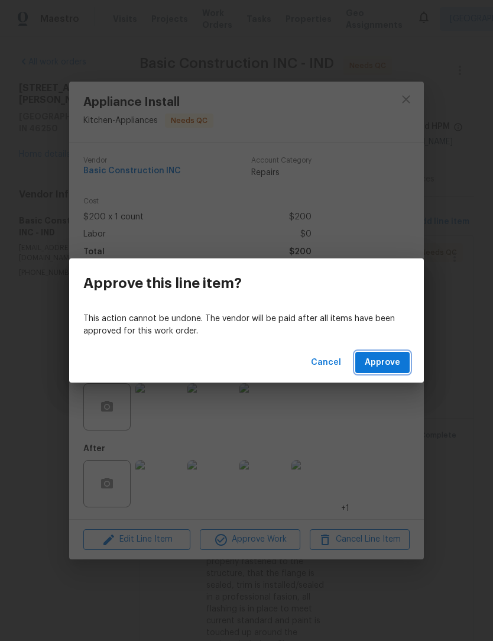
click at [384, 370] on button "Approve" at bounding box center [382, 363] width 54 height 22
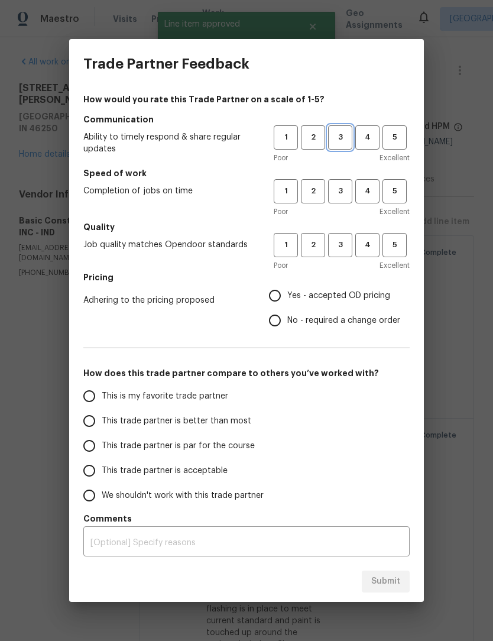
click at [340, 131] on button "3" at bounding box center [340, 137] width 24 height 24
click at [344, 193] on span "3" at bounding box center [340, 191] width 22 height 14
click at [347, 253] on button "3" at bounding box center [340, 245] width 24 height 24
click at [275, 298] on input "Yes - accepted OD pricing" at bounding box center [274, 295] width 25 height 25
radio input "true"
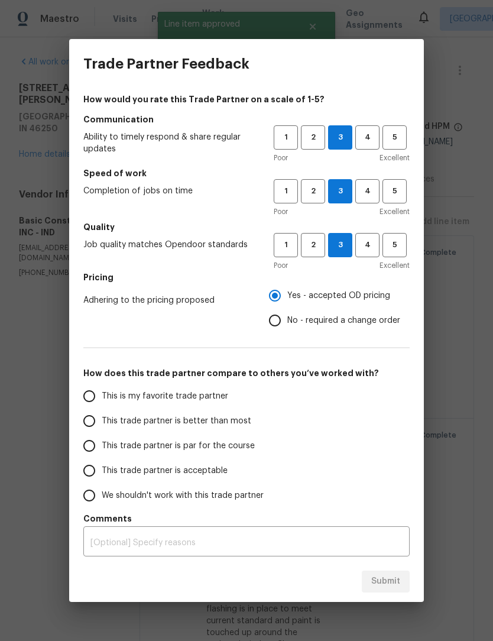
click at [149, 421] on span "This trade partner is better than most" at bounding box center [176, 421] width 149 height 12
click at [102, 421] on input "This trade partner is better than most" at bounding box center [89, 420] width 25 height 25
click at [385, 582] on span "Submit" at bounding box center [385, 581] width 29 height 15
radio input "true"
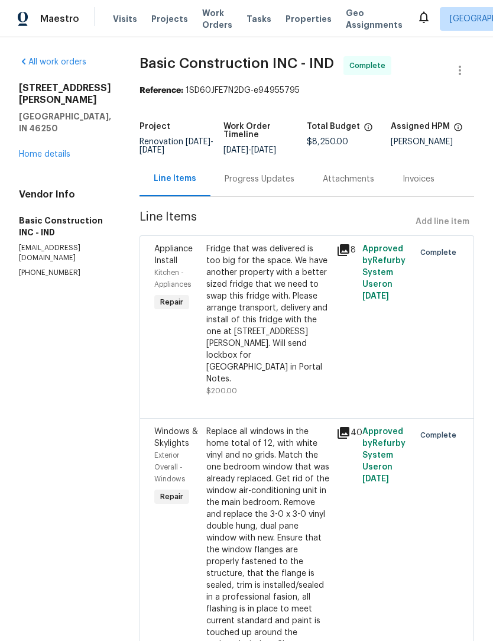
click at [63, 158] on link "Home details" at bounding box center [44, 154] width 51 height 8
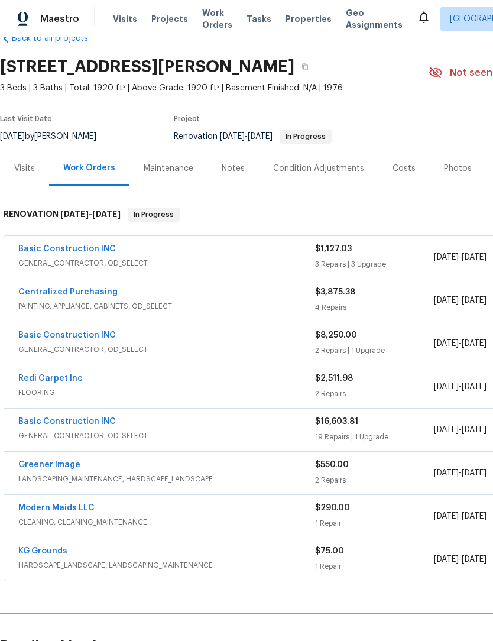
scroll to position [28, 0]
click at [53, 250] on link "Basic Construction INC" at bounding box center [66, 249] width 97 height 8
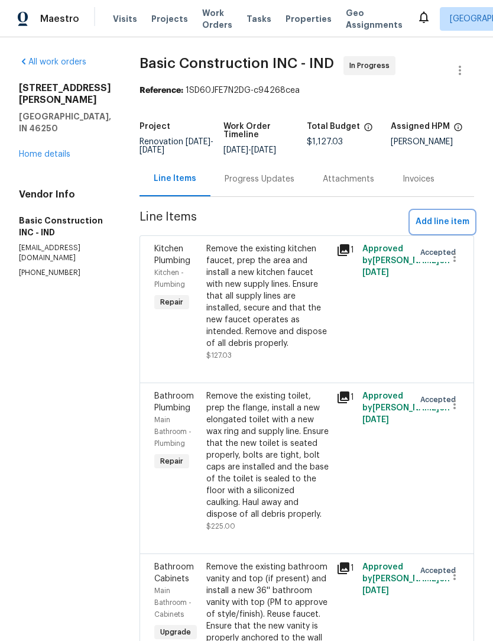
click at [446, 226] on span "Add line item" at bounding box center [442, 221] width 54 height 15
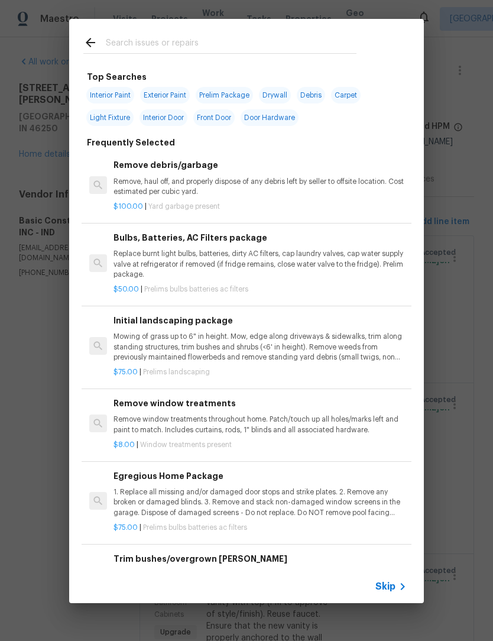
click at [189, 39] on input "text" at bounding box center [231, 44] width 251 height 18
type input "Door hardware"
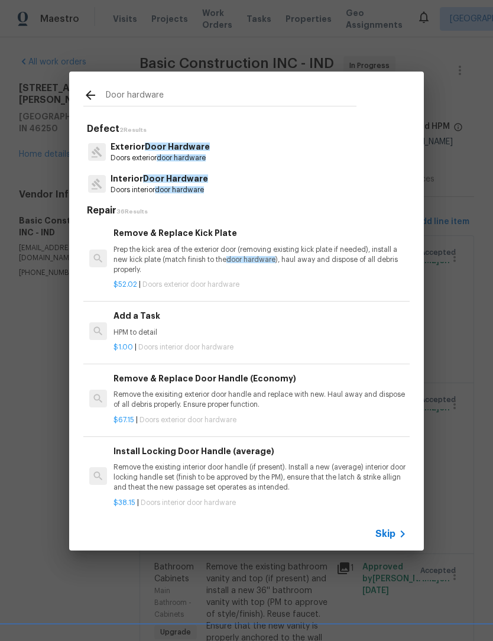
click at [126, 156] on p "Doors exterior door hardware" at bounding box center [159, 158] width 99 height 10
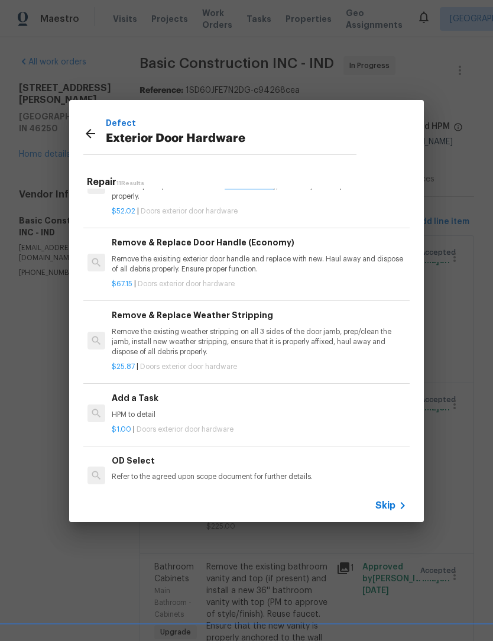
scroll to position [44, 2]
click at [310, 261] on p "Remove the exisiting exterior door handle and replace with new. Haul away and d…" at bounding box center [258, 265] width 293 height 20
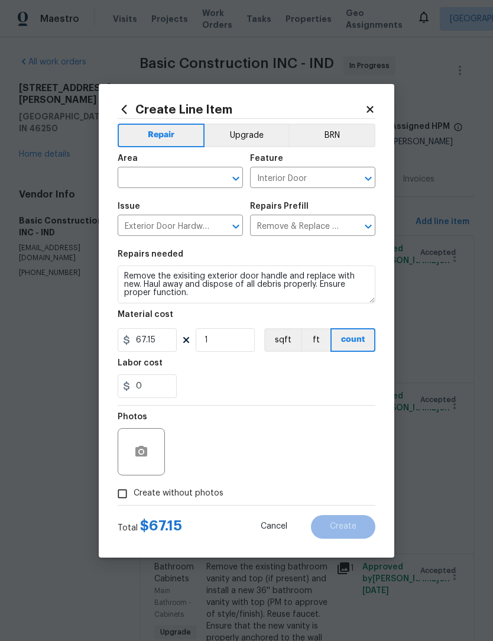
click at [168, 170] on input "text" at bounding box center [164, 179] width 92 height 18
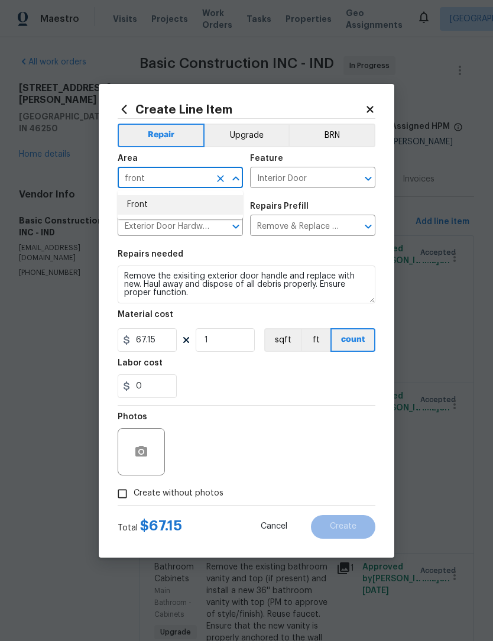
click at [170, 208] on li "Front" at bounding box center [180, 204] width 125 height 19
type input "Front"
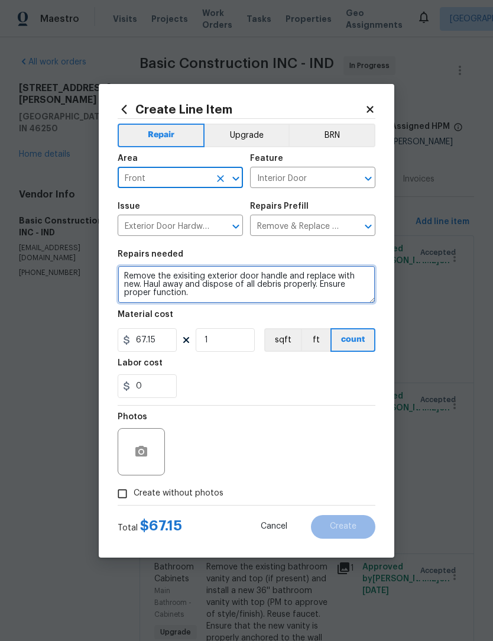
click at [125, 276] on textarea "Remove the exisiting exterior door handle and replace with new. Haul away and d…" at bounding box center [247, 284] width 258 height 38
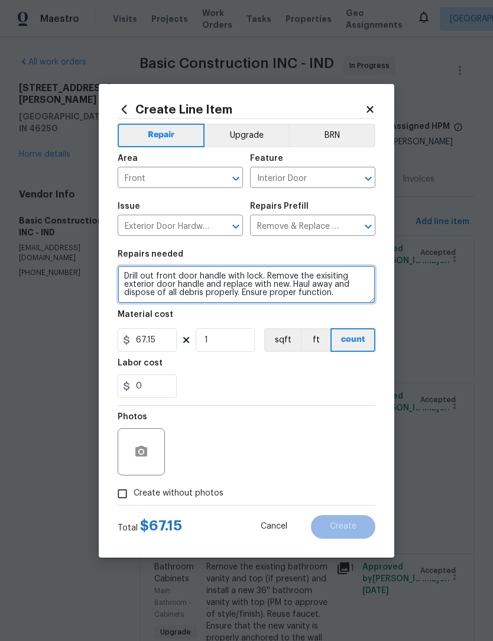
click at [337, 273] on textarea "Drill out front door handle with lock. Remove the exisiting exterior door handl…" at bounding box center [247, 284] width 258 height 38
click at [284, 287] on textarea "Drill out front door handle with lock. Remove the existing exterior door handle…" at bounding box center [247, 284] width 258 height 38
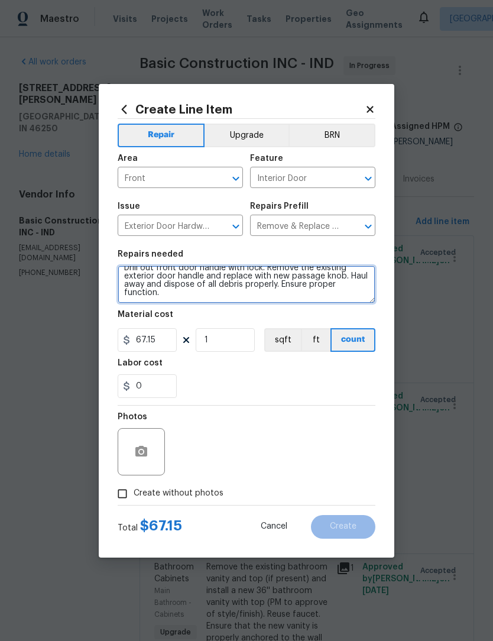
scroll to position [8, 0]
type textarea "Drill out front door handle with lock. Remove the existing exterior door handle…"
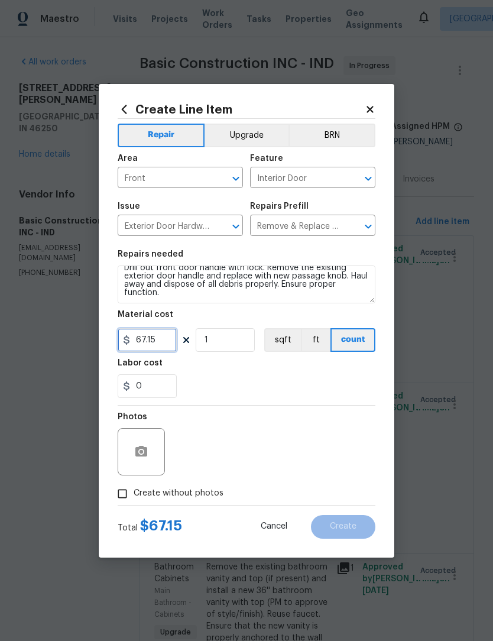
click at [164, 336] on input "67.15" at bounding box center [147, 340] width 59 height 24
type input "55"
click at [318, 385] on div "0" at bounding box center [247, 386] width 258 height 24
click at [156, 498] on span "Create without photos" at bounding box center [179, 493] width 90 height 12
click at [134, 498] on input "Create without photos" at bounding box center [122, 493] width 22 height 22
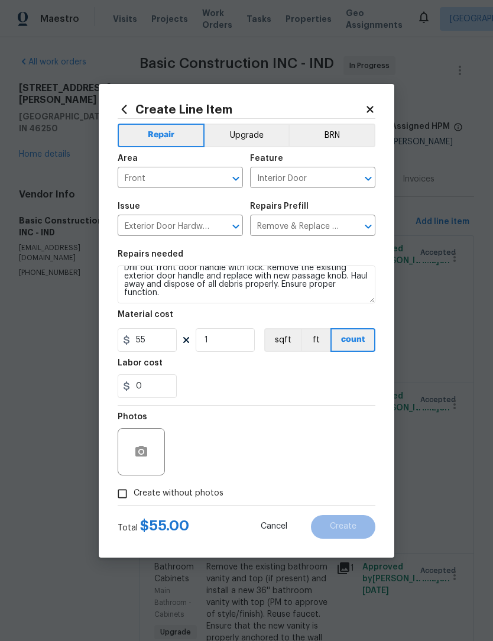
checkbox input "true"
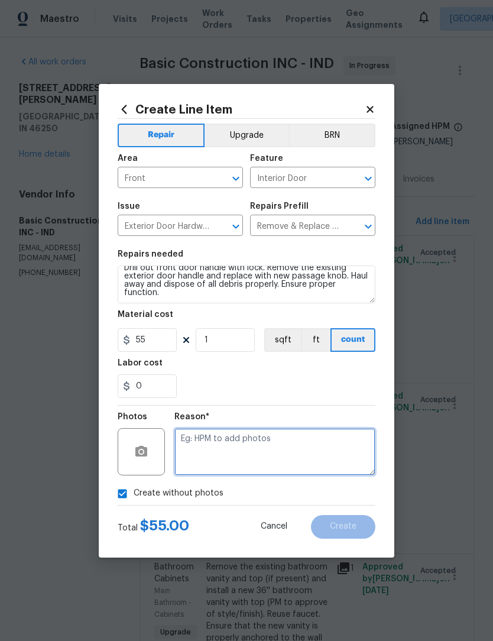
click at [240, 453] on textarea at bounding box center [274, 451] width 201 height 47
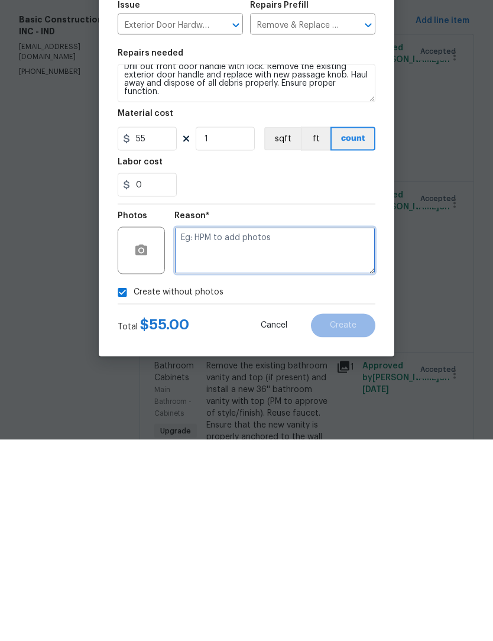
type textarea "."
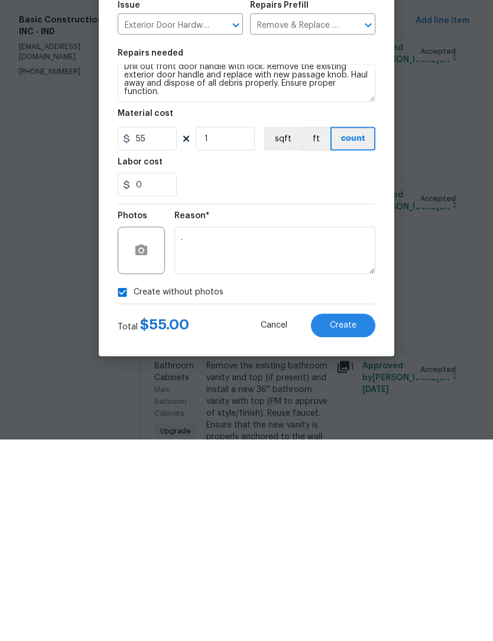
click at [160, 487] on span "Create without photos" at bounding box center [179, 493] width 90 height 12
click at [134, 482] on input "Create without photos" at bounding box center [122, 493] width 22 height 22
checkbox input "false"
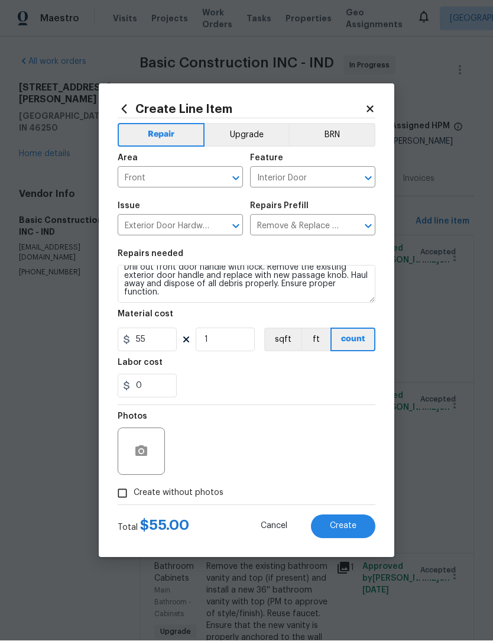
click at [362, 528] on button "Create" at bounding box center [343, 527] width 64 height 24
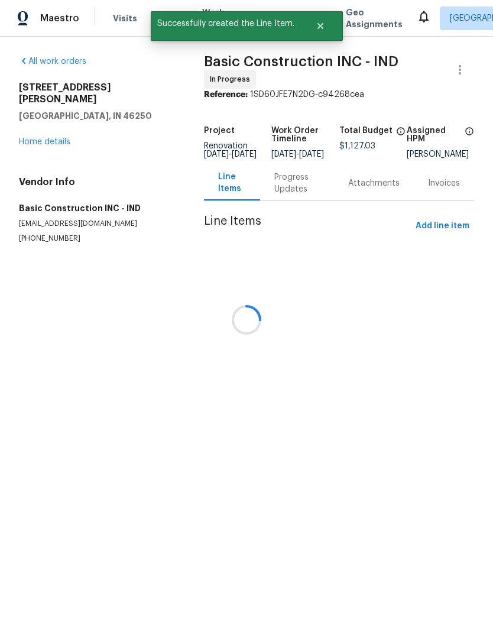
scroll to position [1, 0]
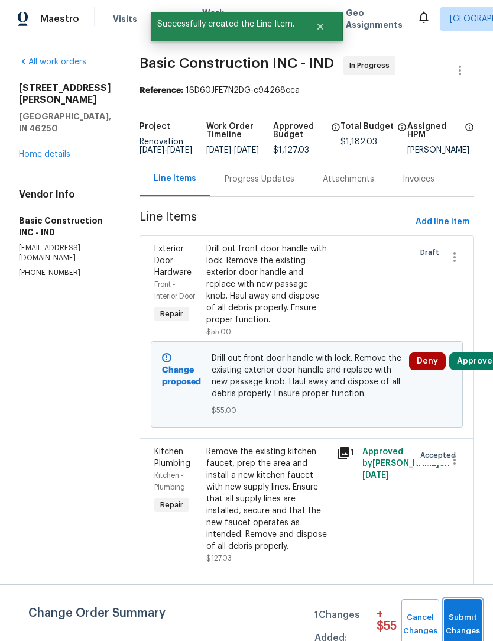
click at [470, 612] on span "Submit Changes" at bounding box center [463, 623] width 26 height 27
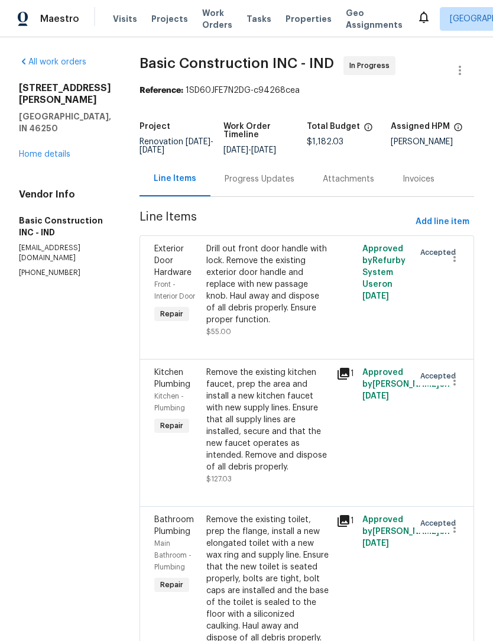
click at [267, 414] on div "Remove the existing kitchen faucet, prep the area and install a new kitchen fau…" at bounding box center [267, 419] width 123 height 106
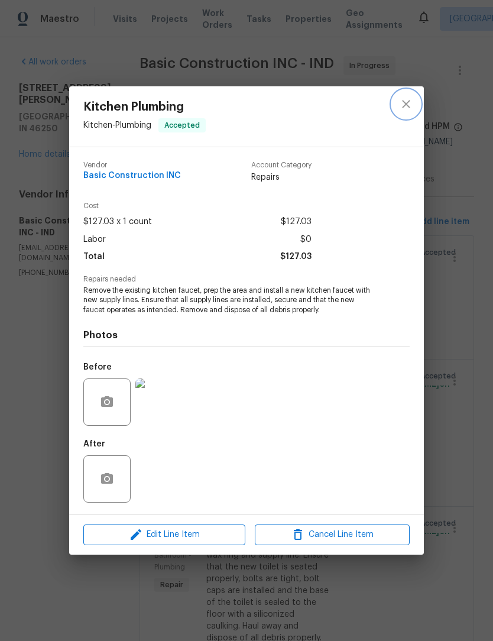
click at [411, 102] on icon "close" at bounding box center [406, 104] width 14 height 14
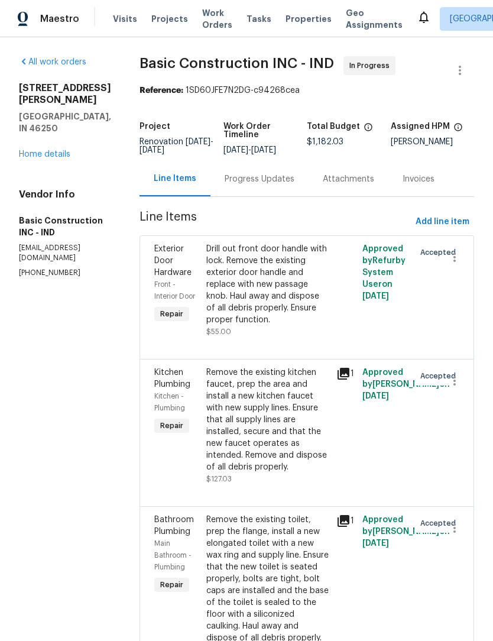
scroll to position [0, 0]
click at [37, 158] on link "Home details" at bounding box center [44, 154] width 51 height 8
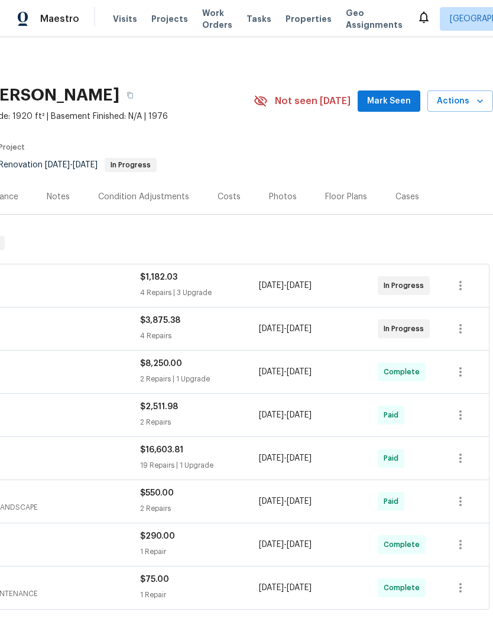
scroll to position [0, 175]
click at [230, 201] on div "Costs" at bounding box center [228, 197] width 23 height 12
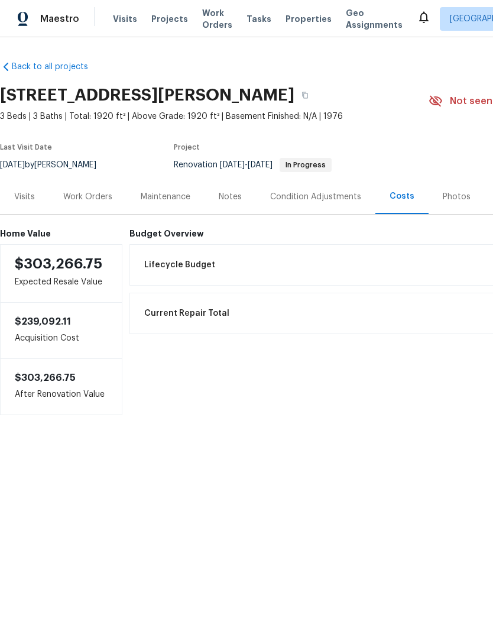
click at [97, 191] on div "Work Orders" at bounding box center [87, 197] width 49 height 12
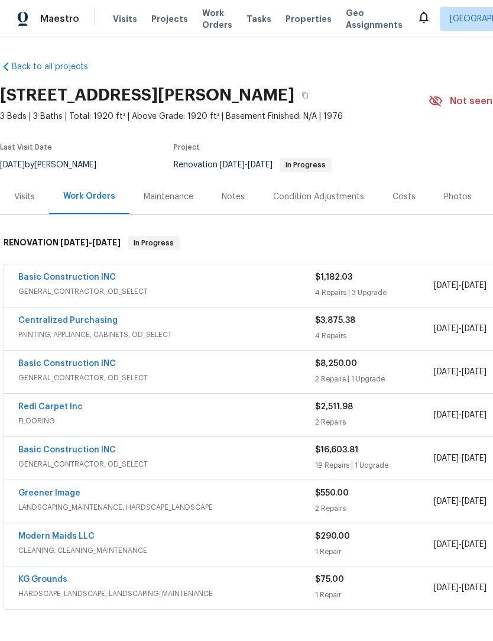
click at [202, 21] on span "Work Orders" at bounding box center [217, 19] width 30 height 24
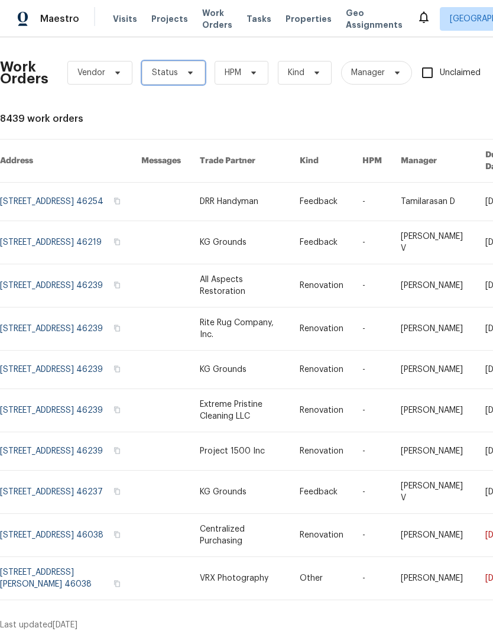
click at [171, 75] on span "Status" at bounding box center [165, 73] width 26 height 12
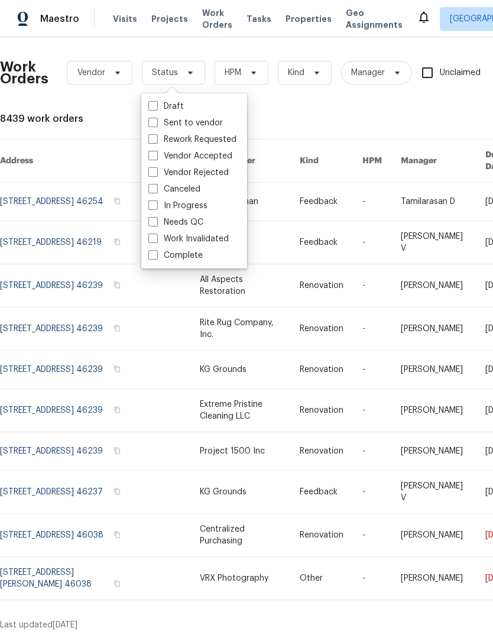
click at [187, 224] on label "Needs QC" at bounding box center [175, 222] width 55 height 12
click at [156, 224] on input "Needs QC" at bounding box center [152, 220] width 8 height 8
checkbox input "true"
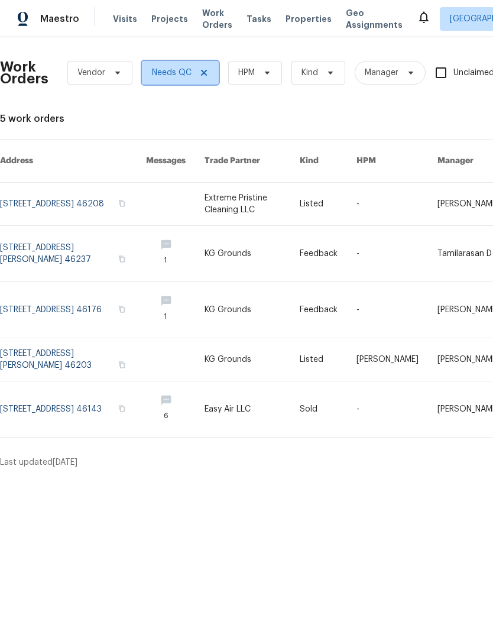
click at [202, 76] on icon at bounding box center [203, 72] width 9 height 9
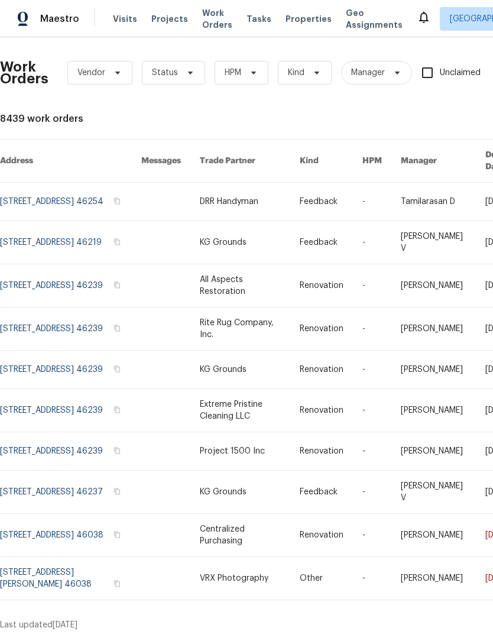
click at [349, 119] on div "8439 work orders" at bounding box center [334, 119] width 668 height 12
click at [141, 3] on div "Maestro Visits Projects Work Orders Tasks Properties Geo Assignments [GEOGRAPHI…" at bounding box center [246, 18] width 493 height 37
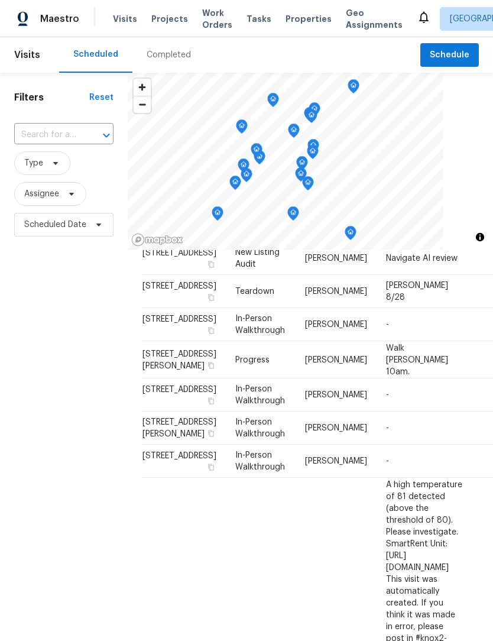
scroll to position [373, 0]
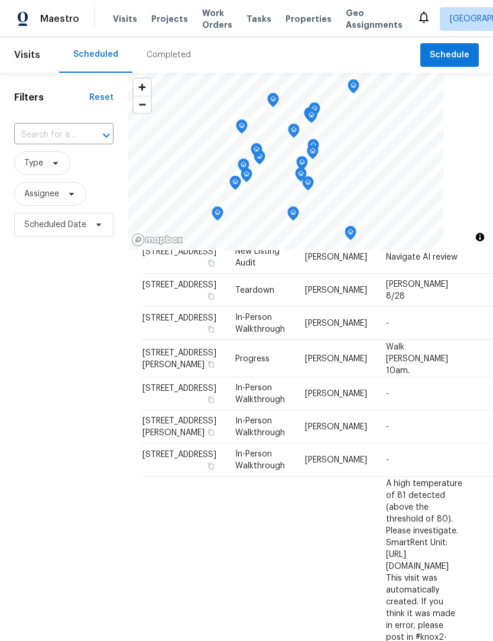
click at [156, 384] on span "[STREET_ADDRESS]" at bounding box center [179, 388] width 74 height 8
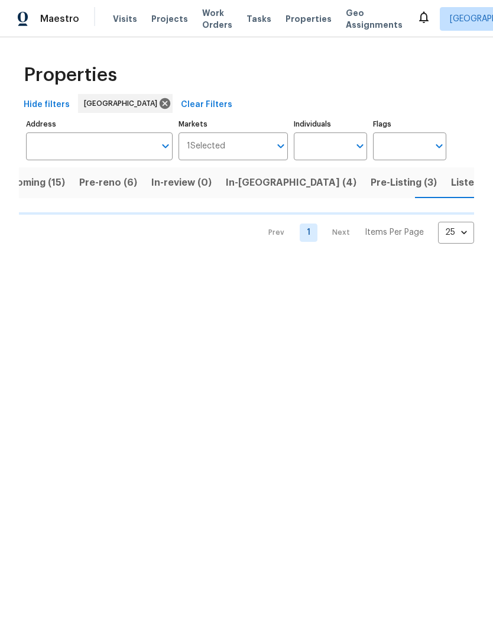
scroll to position [0, 31]
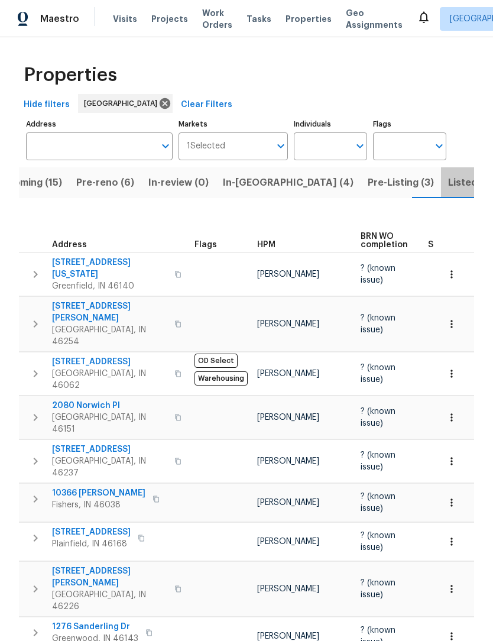
click at [448, 184] on span "Listed (39)" at bounding box center [473, 182] width 51 height 17
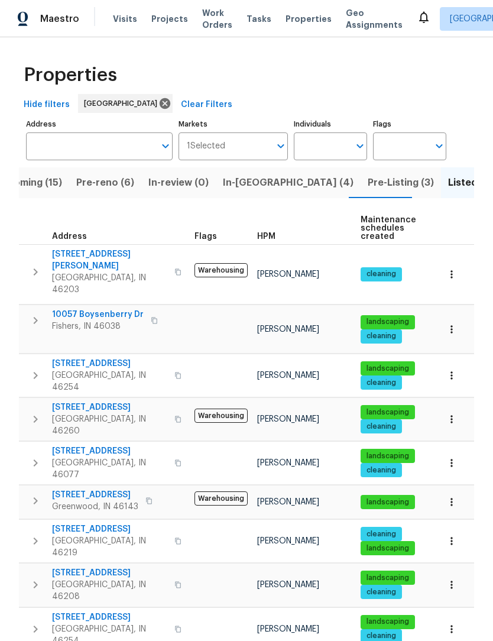
click at [368, 185] on span "Pre-Listing (3)" at bounding box center [401, 182] width 66 height 17
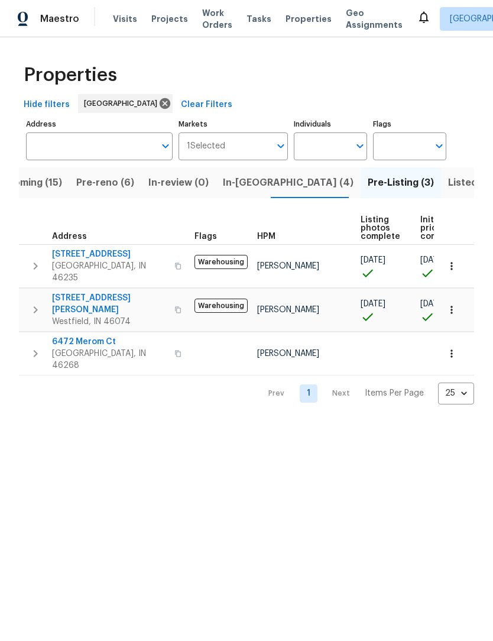
click at [253, 184] on span "In-[GEOGRAPHIC_DATA] (4)" at bounding box center [288, 182] width 131 height 17
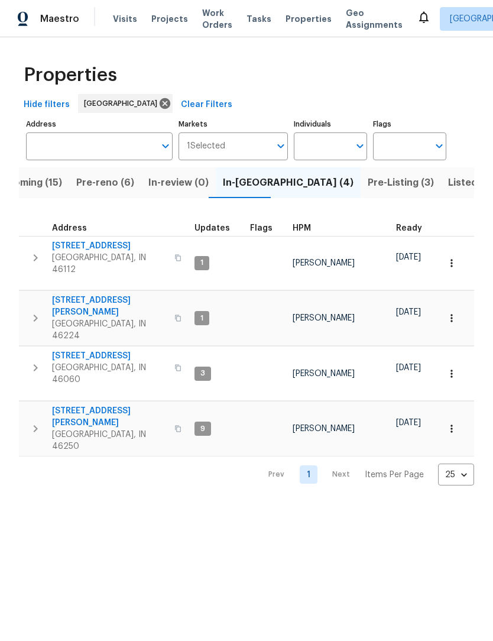
click at [97, 190] on span "Pre-reno (6)" at bounding box center [105, 182] width 58 height 17
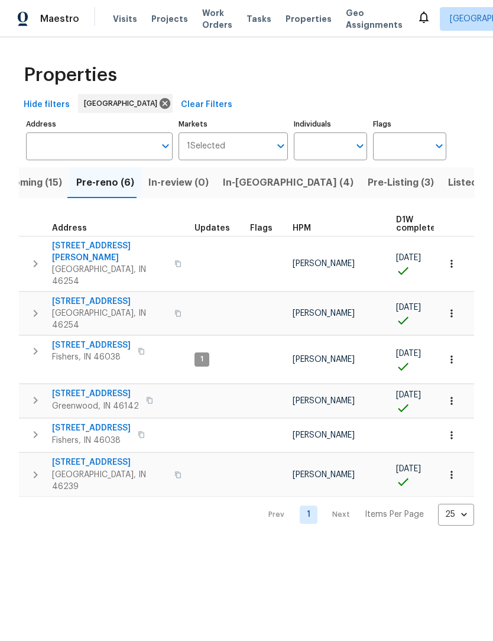
click at [31, 188] on span "Upcoming (15)" at bounding box center [28, 182] width 67 height 17
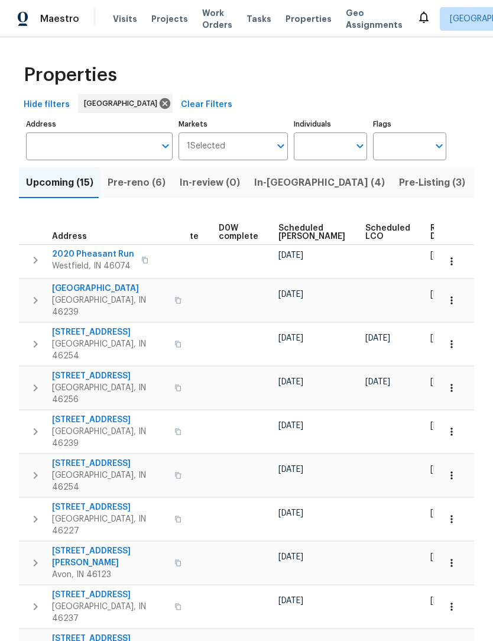
scroll to position [0, 297]
click at [431, 234] on span "Ready Date" at bounding box center [444, 232] width 26 height 17
